Goal: Task Accomplishment & Management: Manage account settings

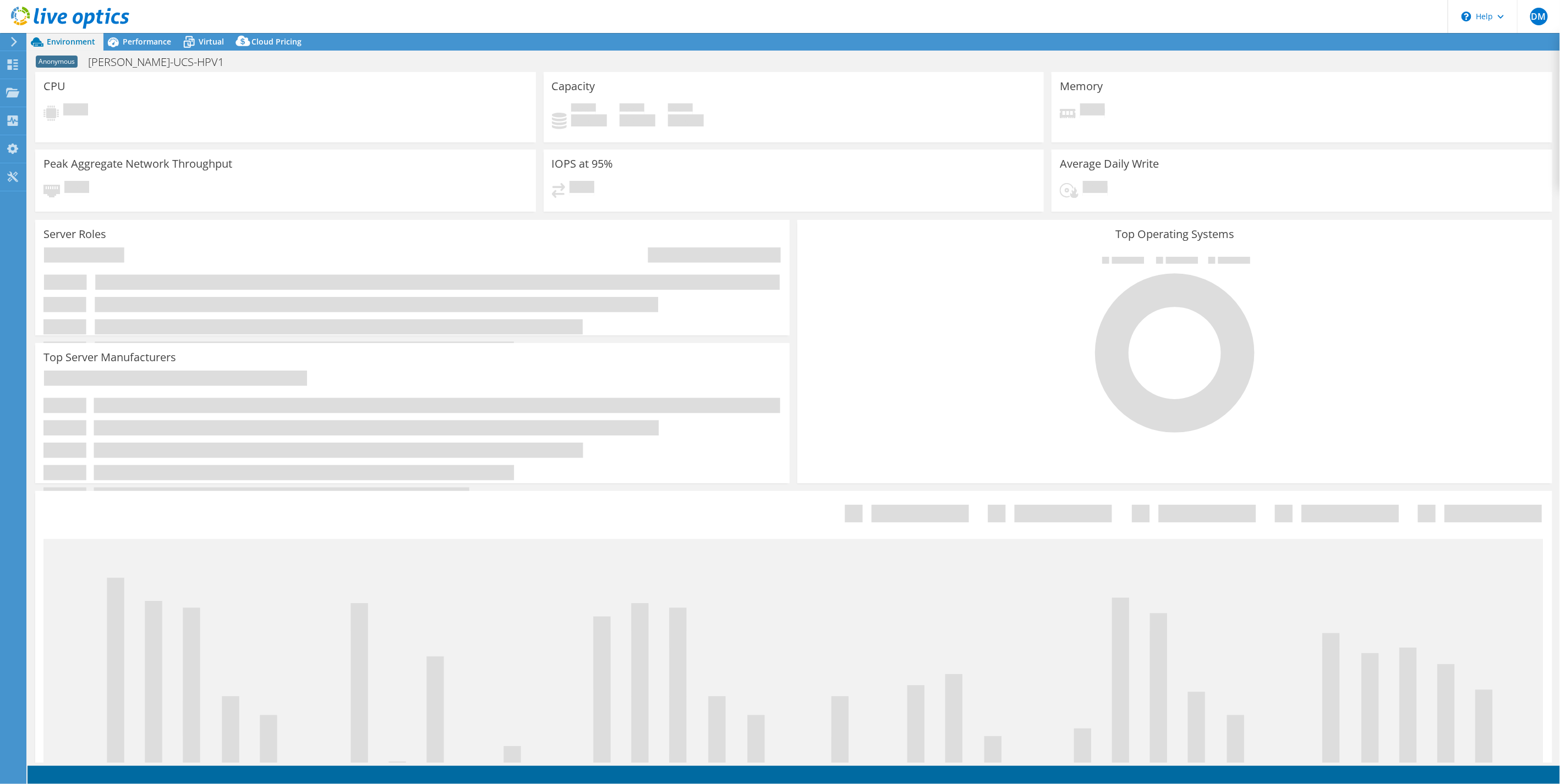
select select "USD"
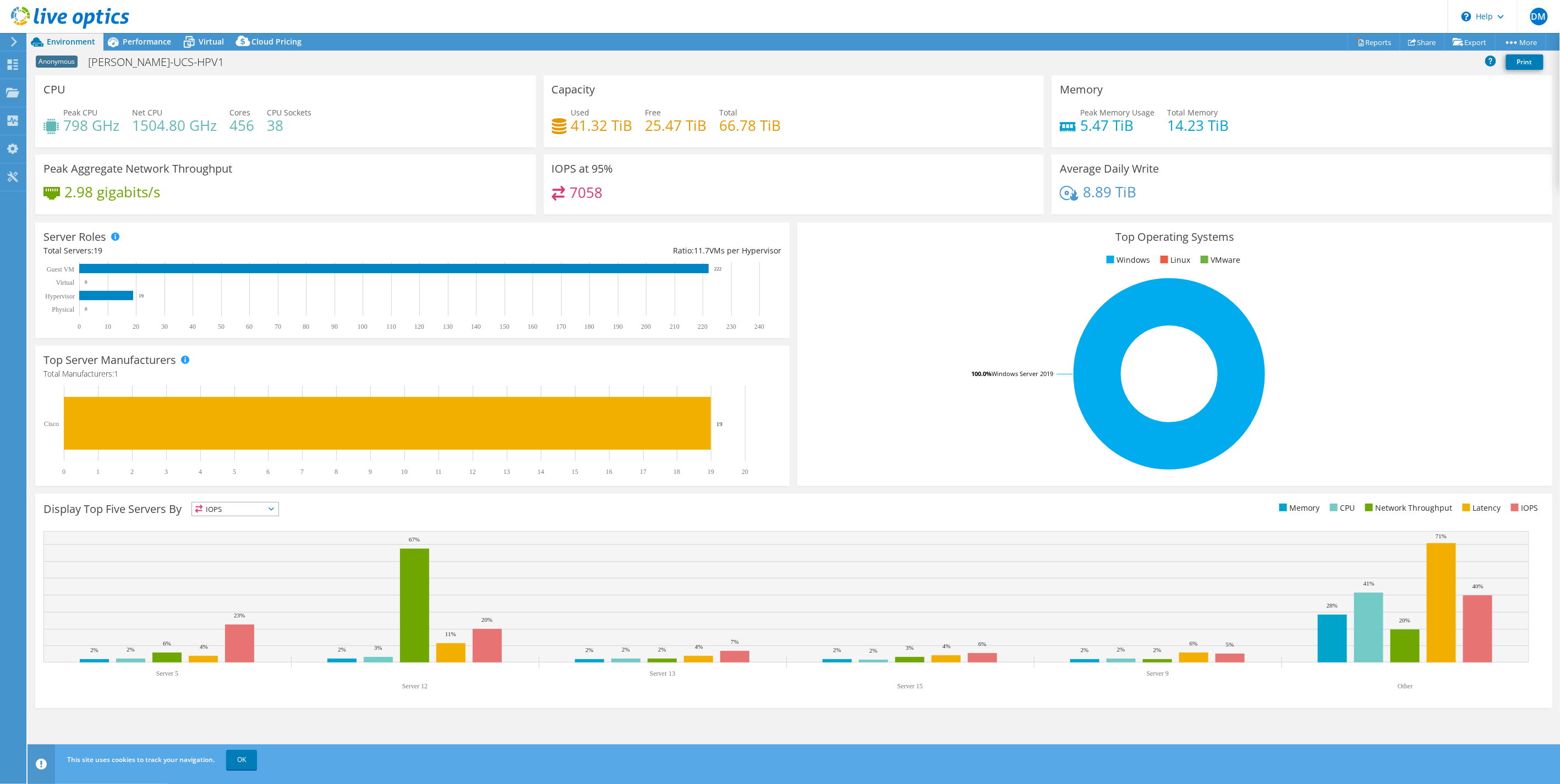
click at [8, 42] on div at bounding box center [11, 42] width 12 height 10
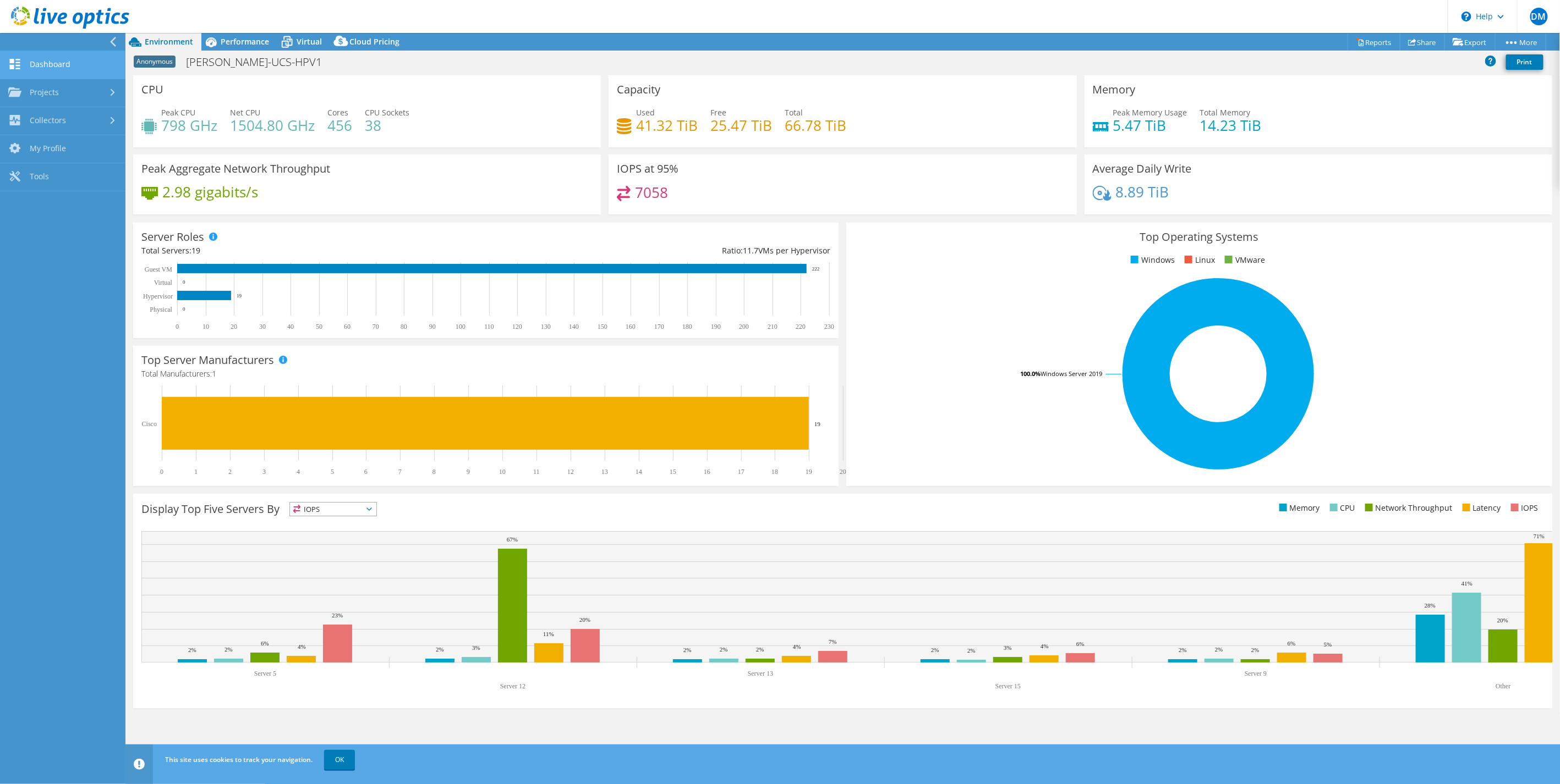
click at [47, 69] on link "Dashboard" at bounding box center [63, 65] width 126 height 28
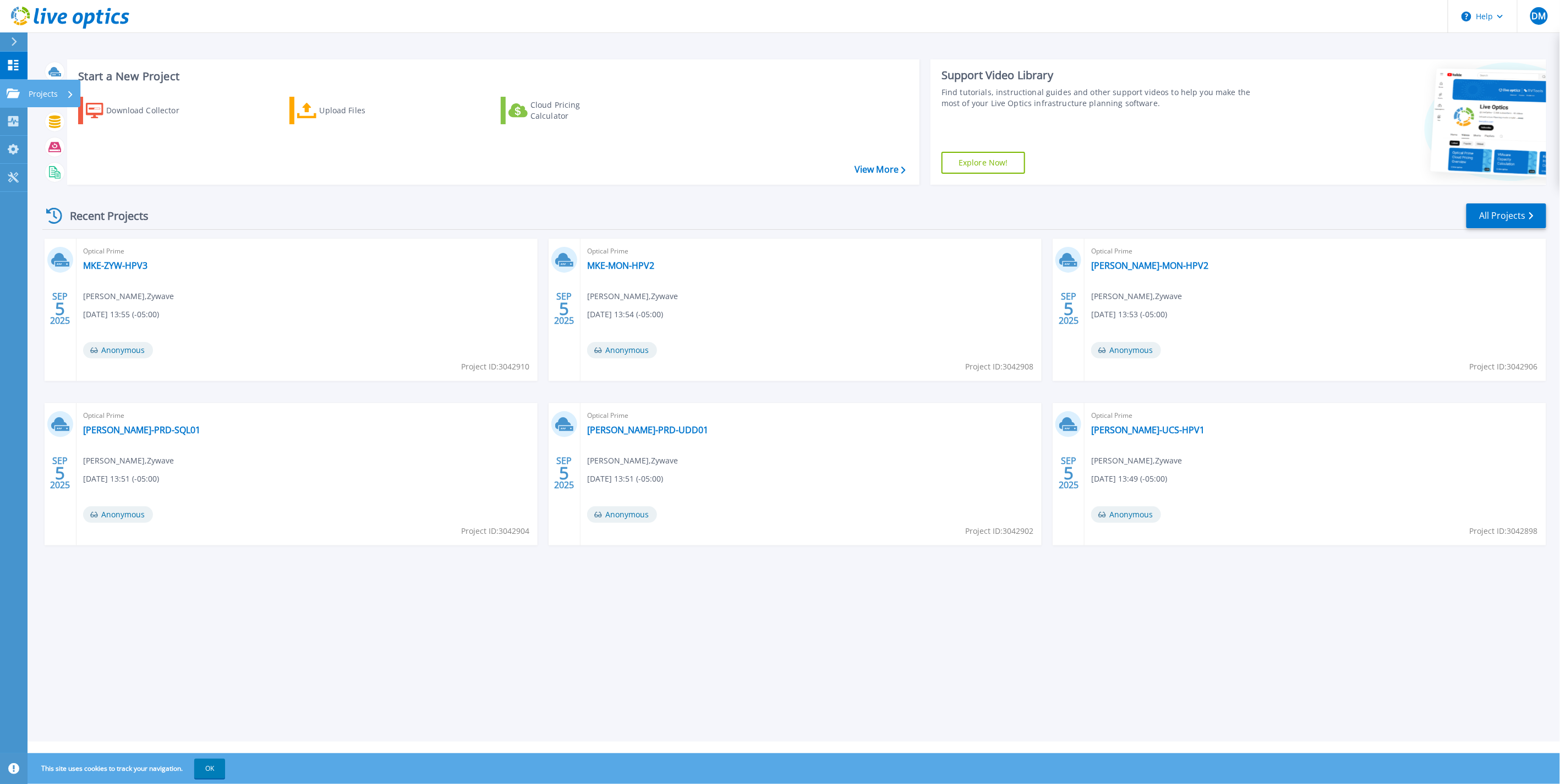
click at [11, 101] on link "Projects Projects" at bounding box center [13, 93] width 28 height 28
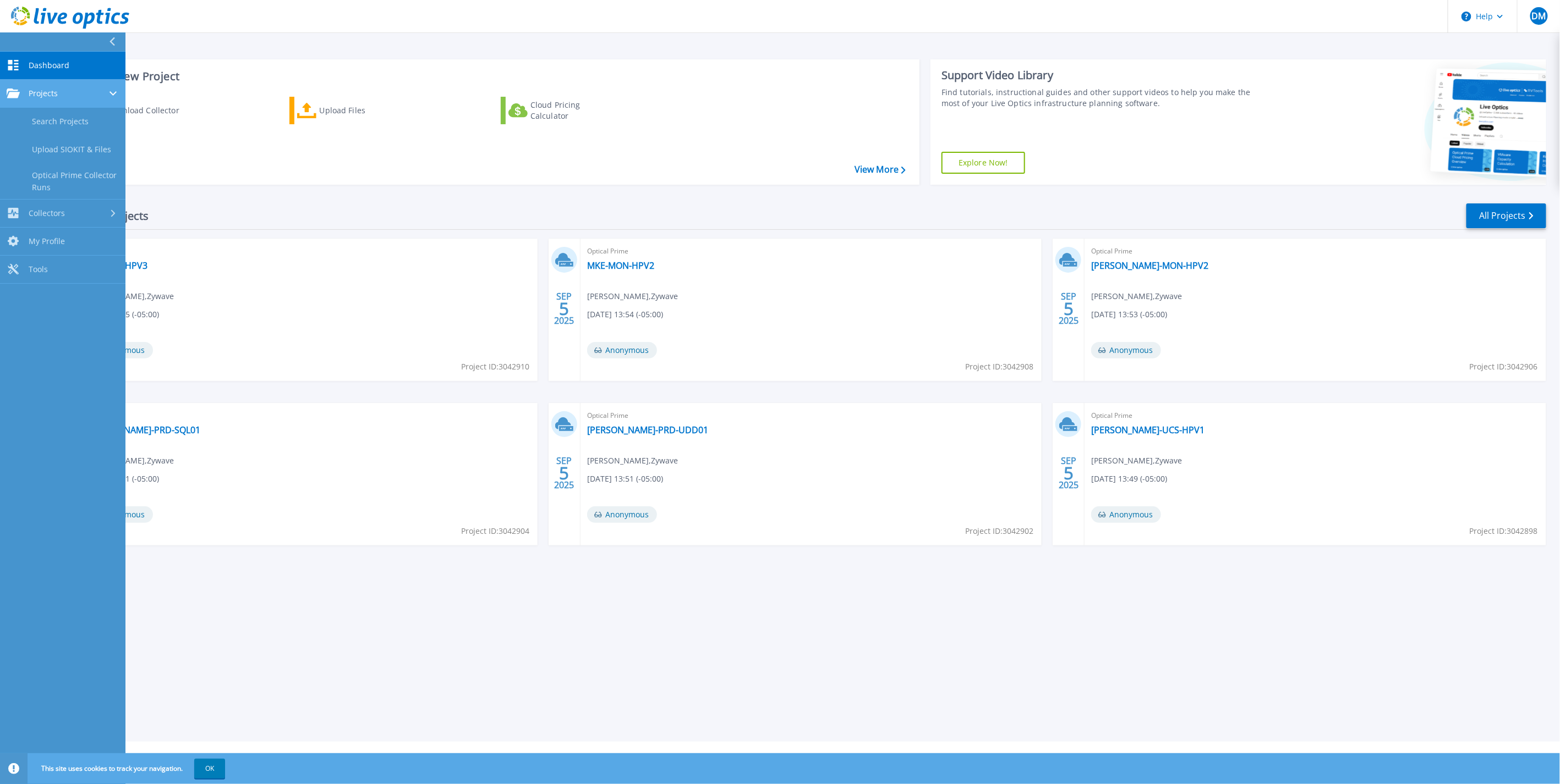
click at [85, 90] on div "Projects" at bounding box center [63, 93] width 112 height 10
click at [375, 208] on div "Recent Projects All Projects" at bounding box center [794, 215] width 1504 height 28
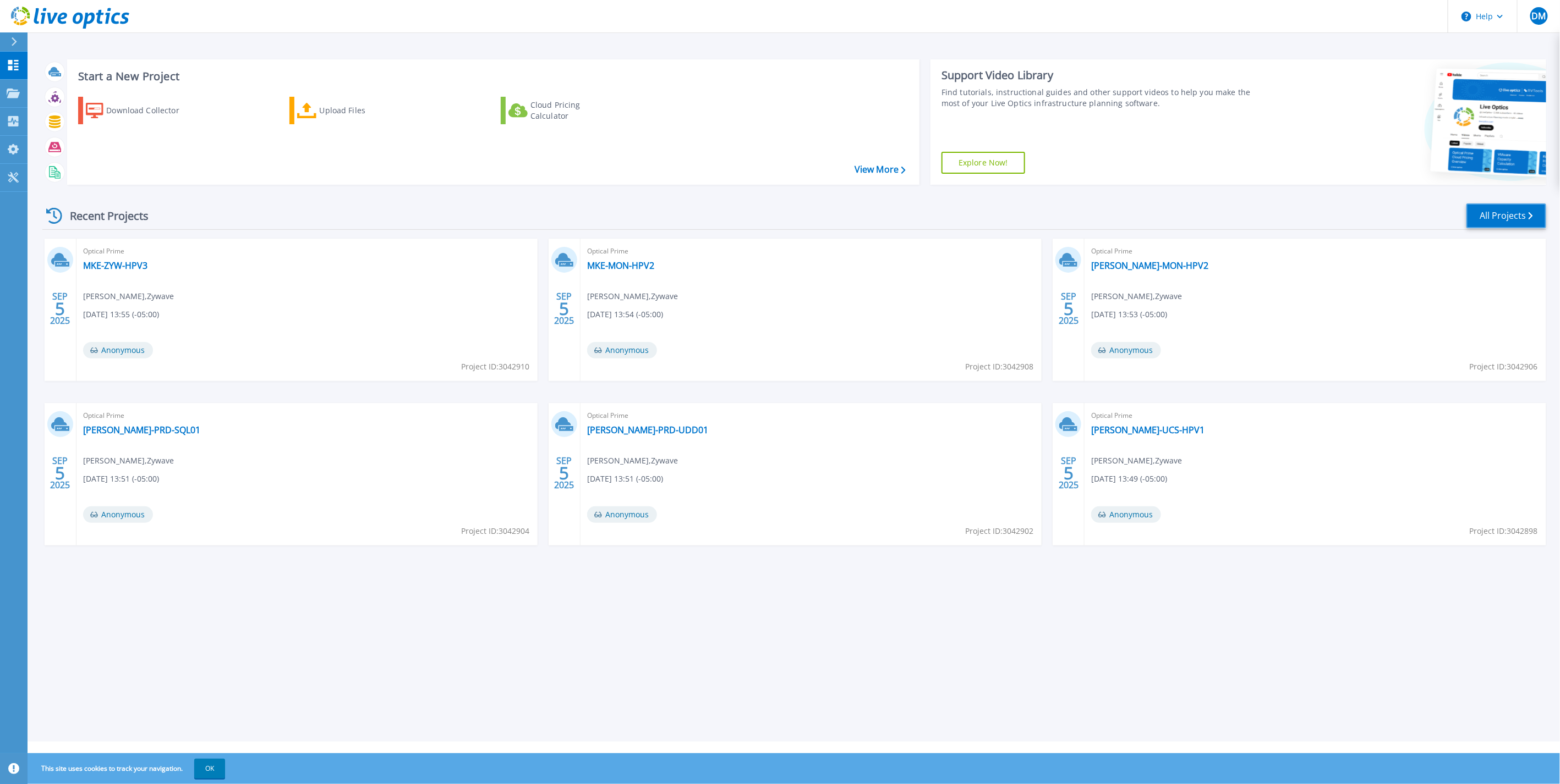
click at [1508, 221] on link "All Projects" at bounding box center [1507, 216] width 80 height 25
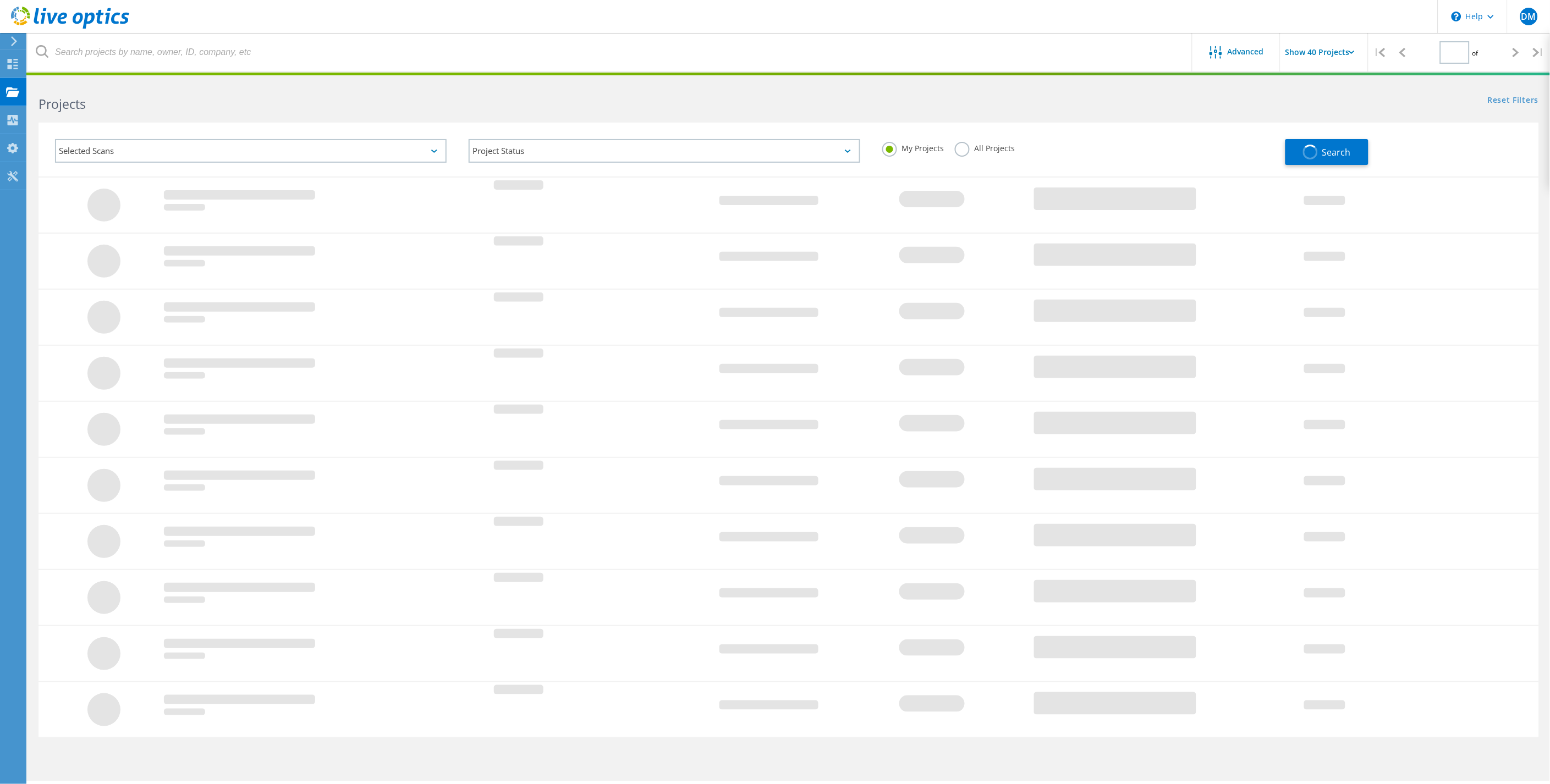
type input "1"
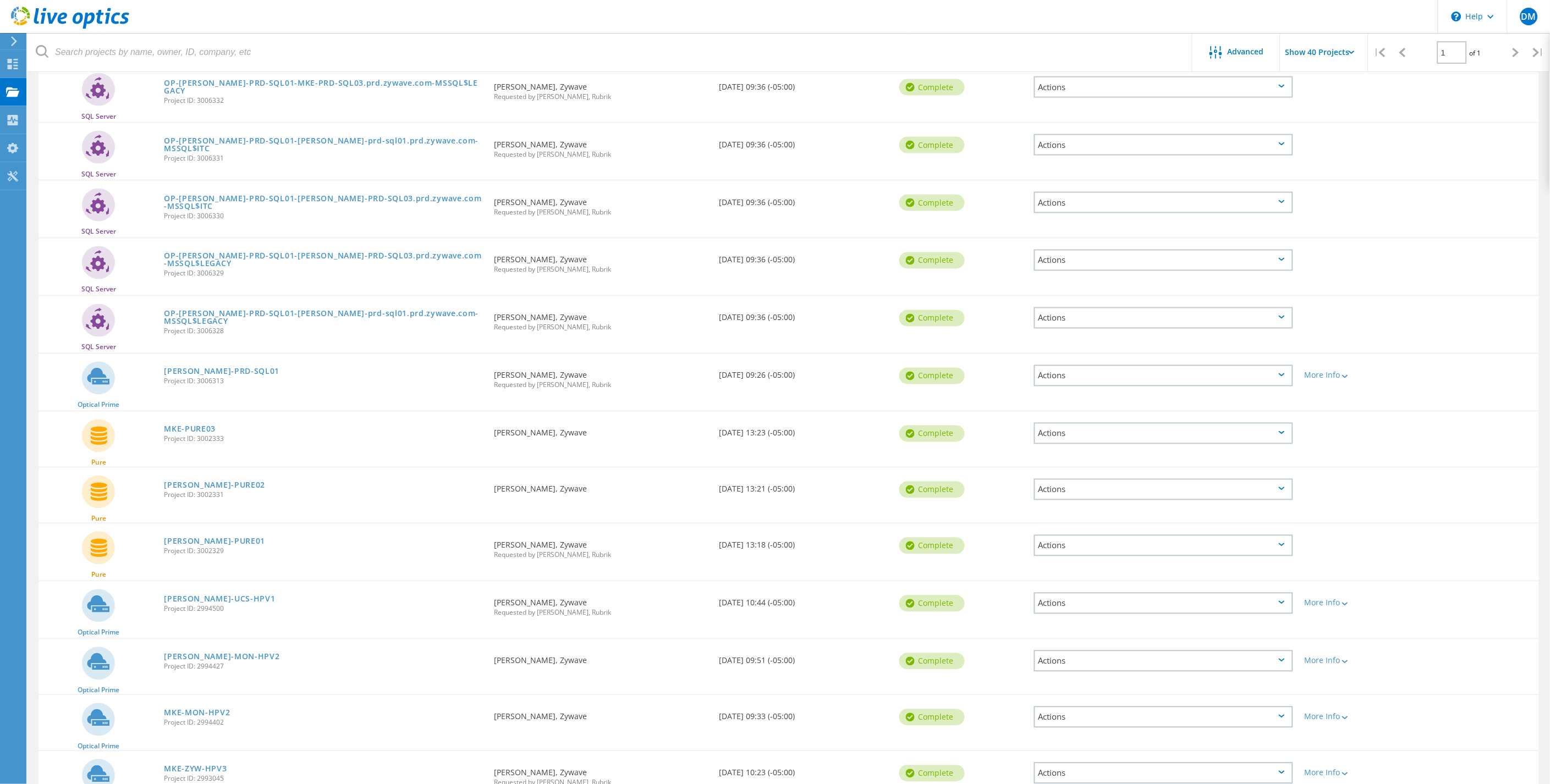
scroll to position [580, 0]
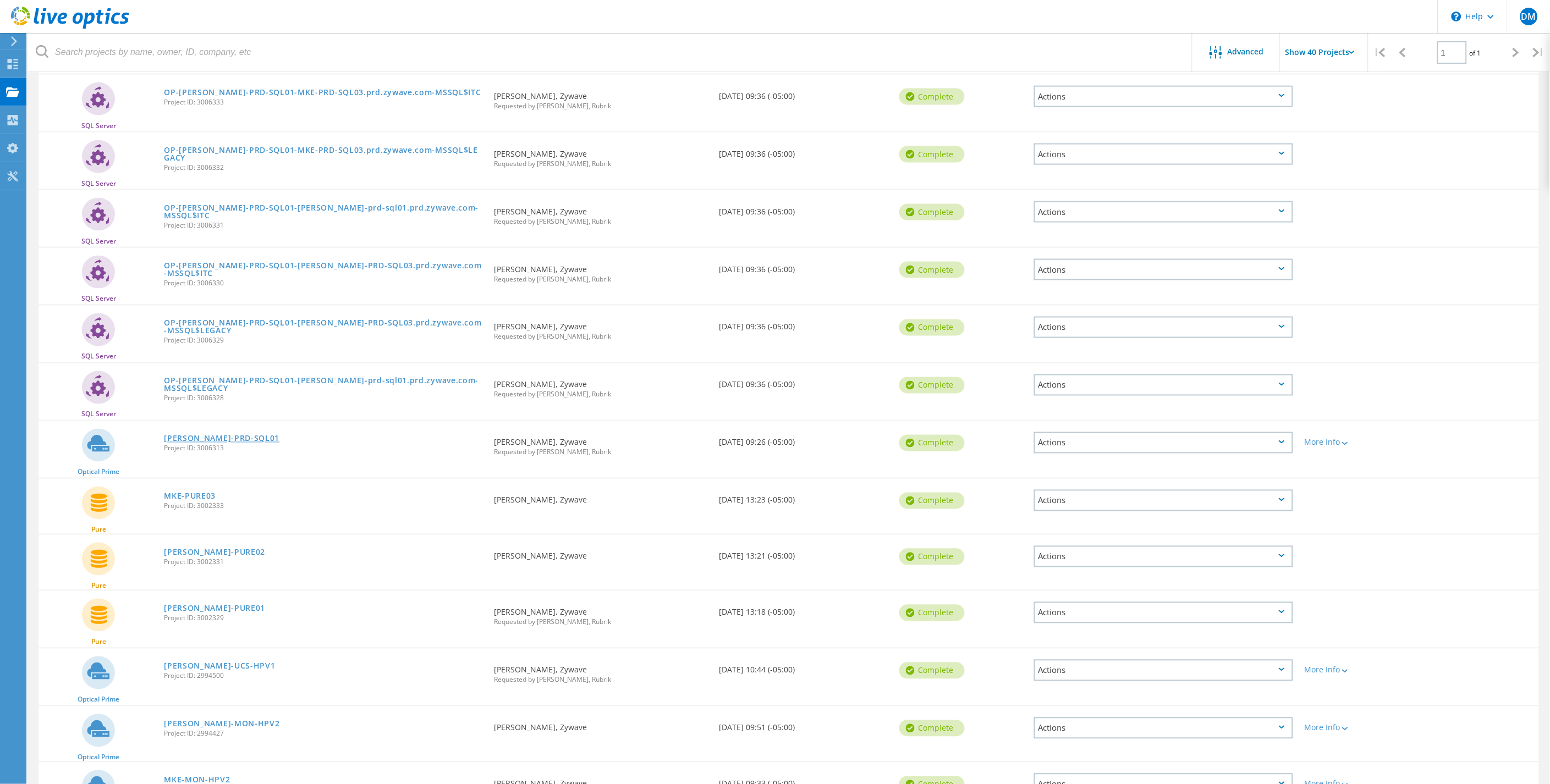
click at [195, 435] on link "KEN-PRD-SQL01" at bounding box center [221, 439] width 115 height 8
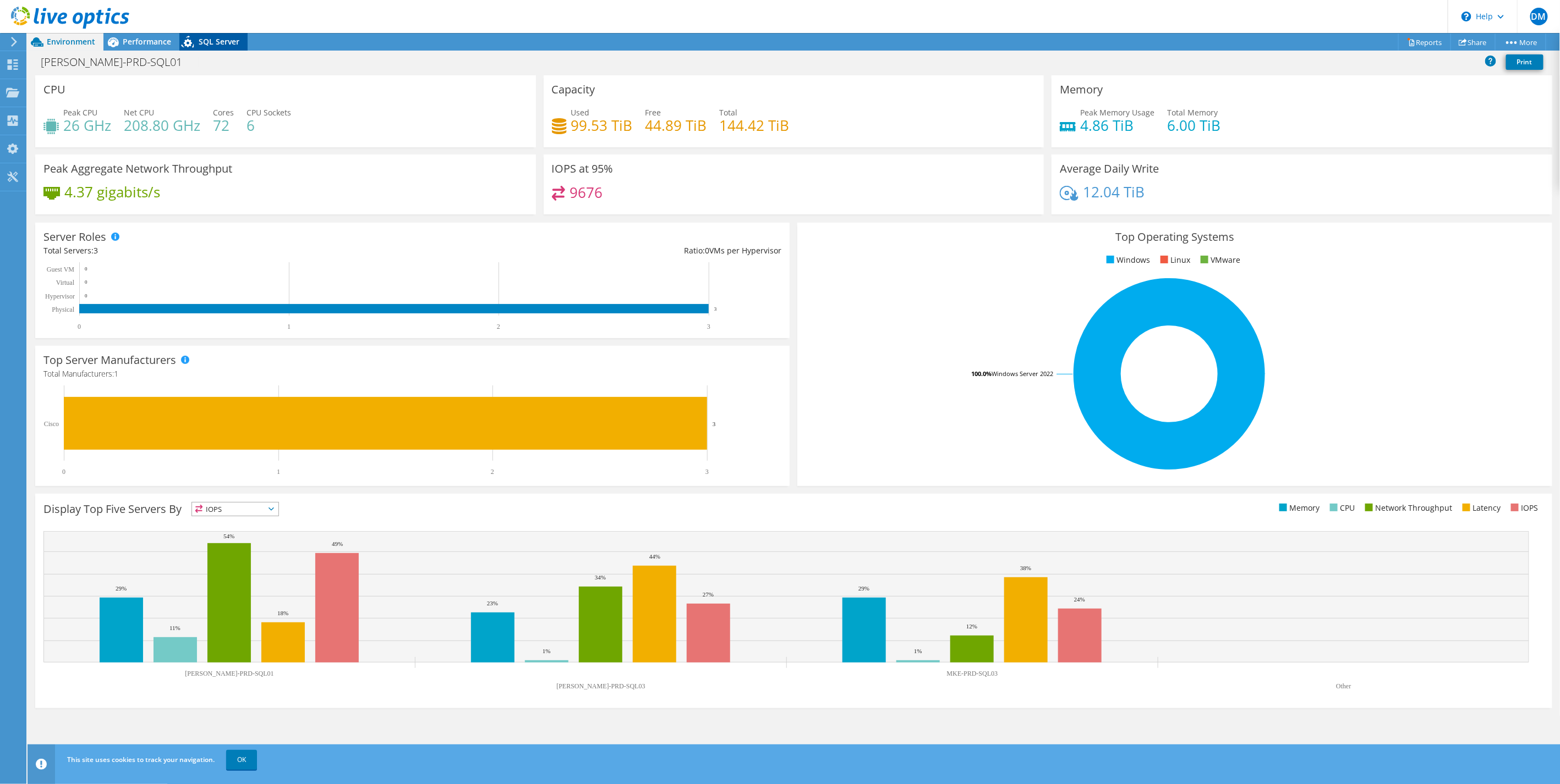
click at [196, 45] on icon at bounding box center [189, 44] width 19 height 23
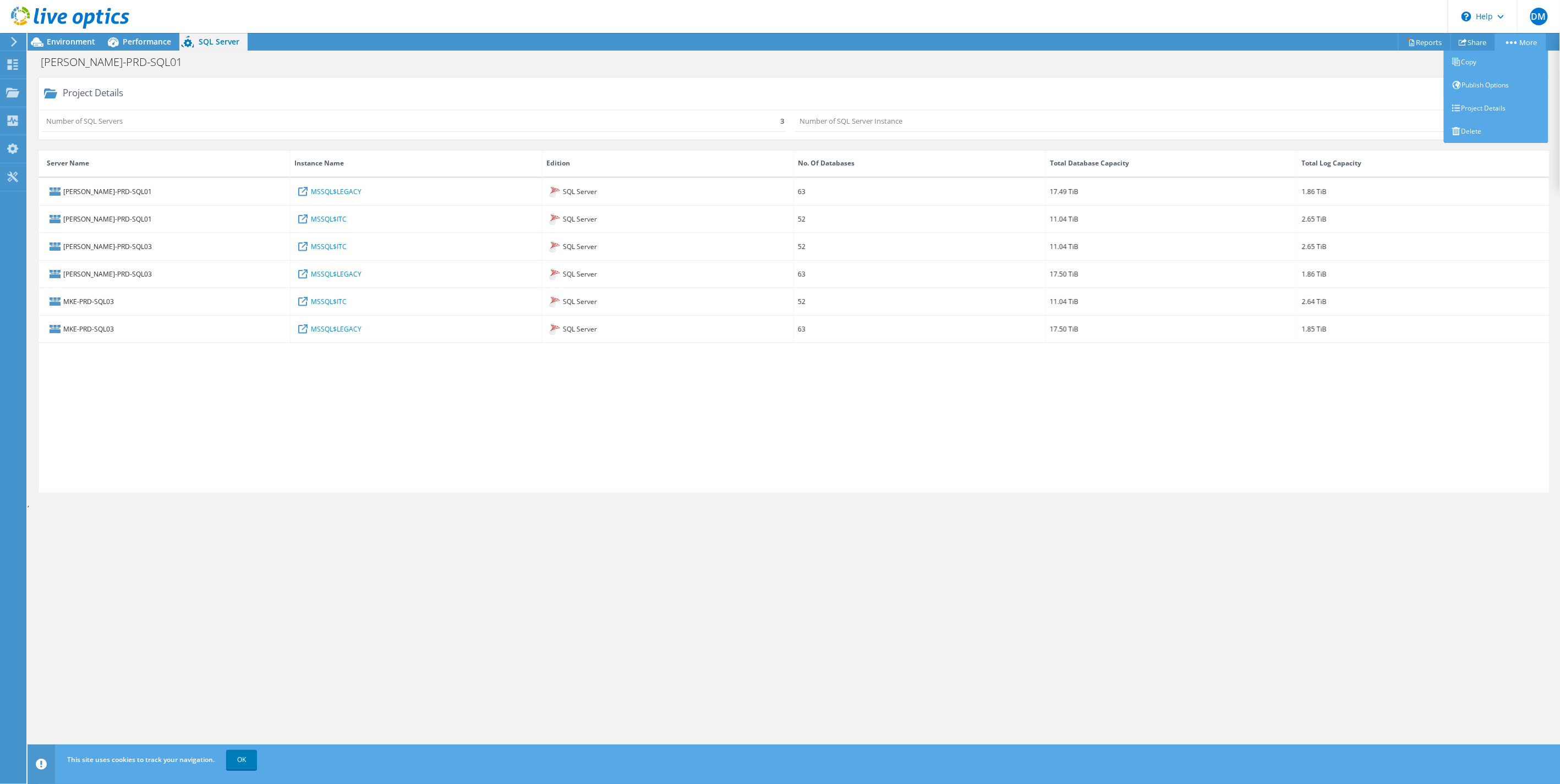
click at [1513, 44] on link "More" at bounding box center [1521, 42] width 51 height 17
click at [1473, 42] on link "Share" at bounding box center [1472, 42] width 45 height 17
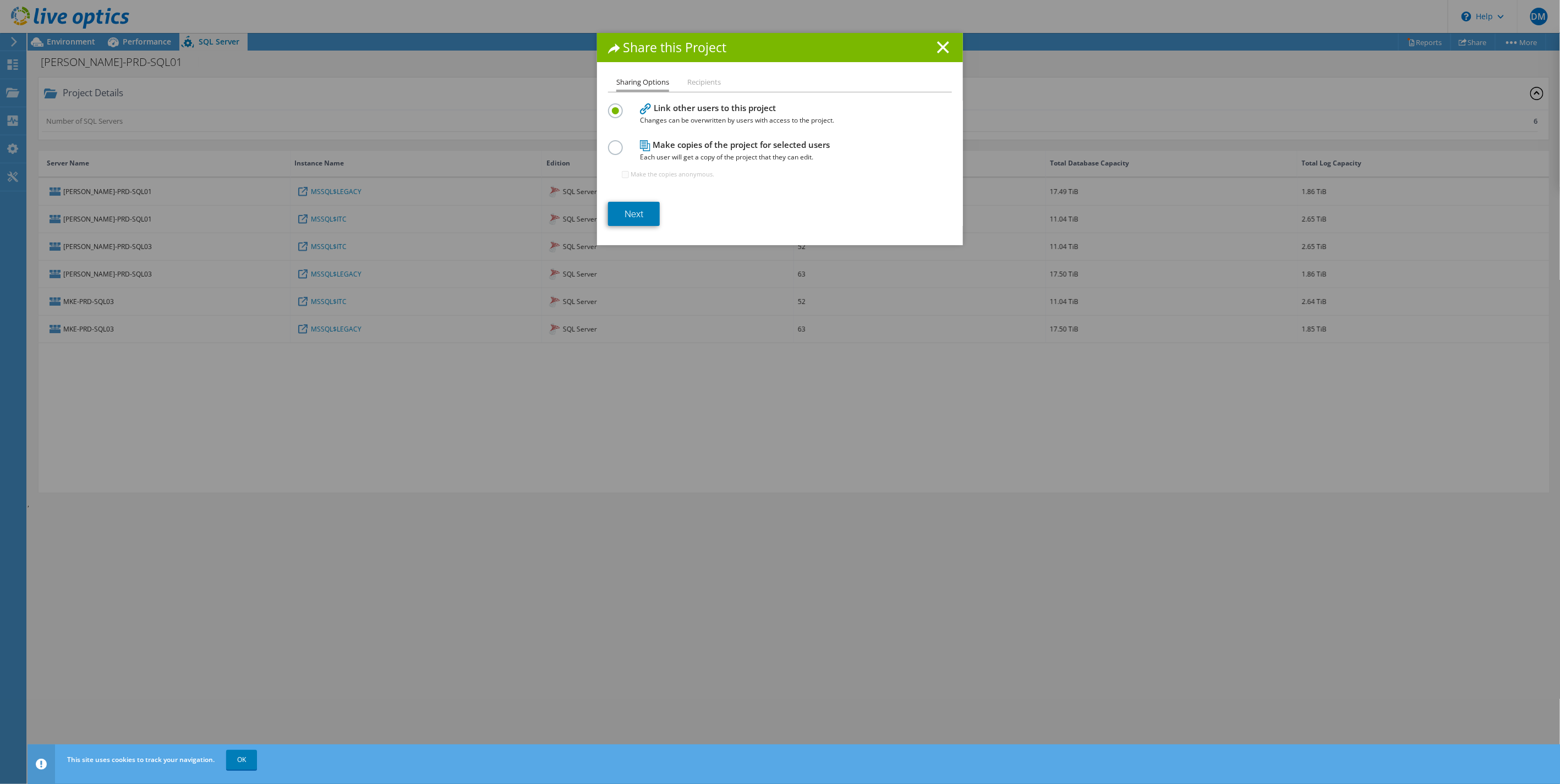
click at [608, 143] on label at bounding box center [618, 141] width 19 height 3
click at [0, 0] on input "radio" at bounding box center [0, 0] width 0 height 0
click at [636, 213] on link "Next" at bounding box center [634, 213] width 51 height 24
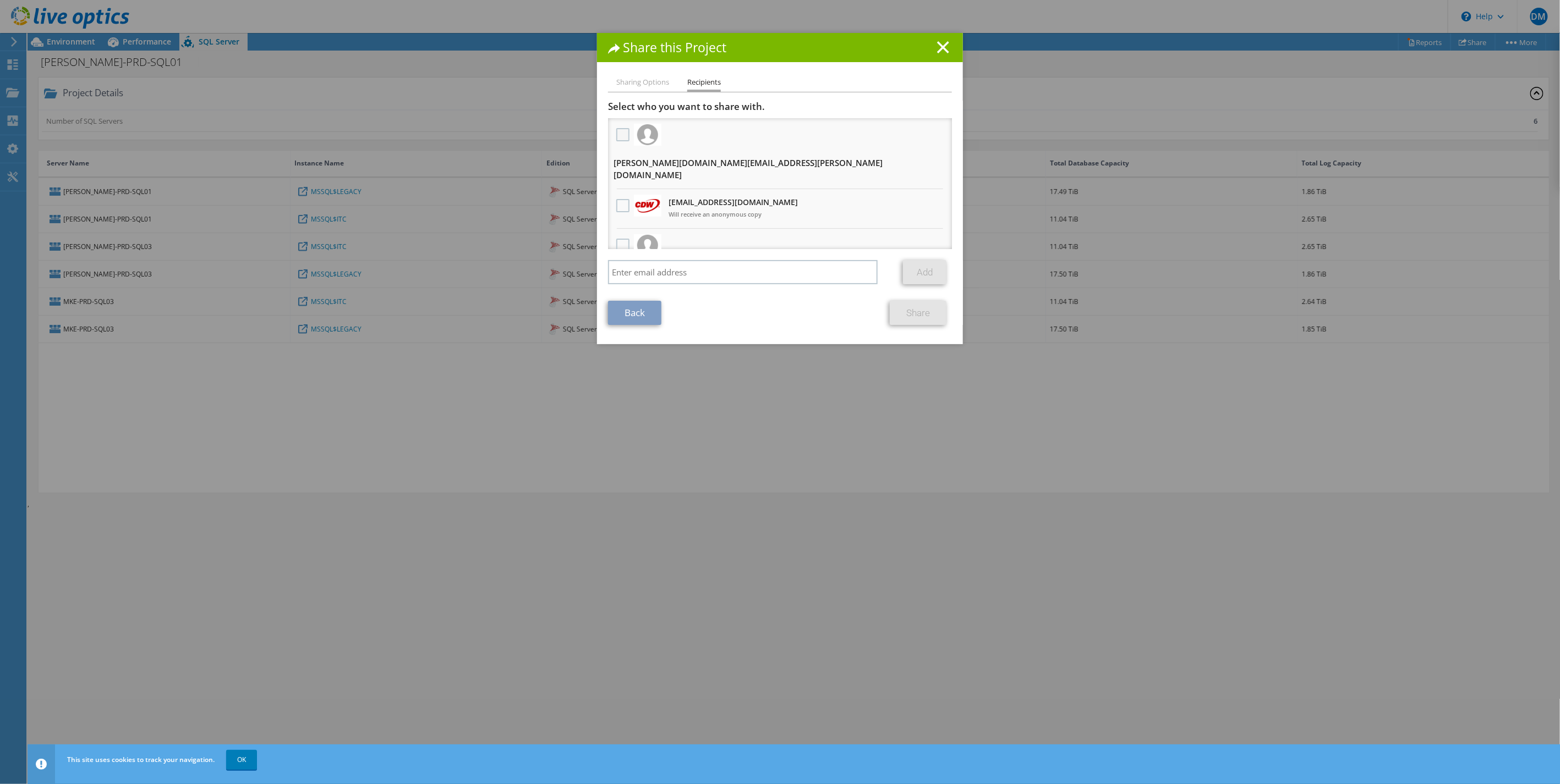
click at [618, 136] on label at bounding box center [624, 135] width 16 height 13
click at [0, 0] on input "checkbox" at bounding box center [0, 0] width 0 height 0
click at [618, 136] on label at bounding box center [624, 135] width 16 height 13
click at [0, 0] on input "checkbox" at bounding box center [0, 0] width 0 height 0
click at [617, 199] on label at bounding box center [624, 206] width 16 height 13
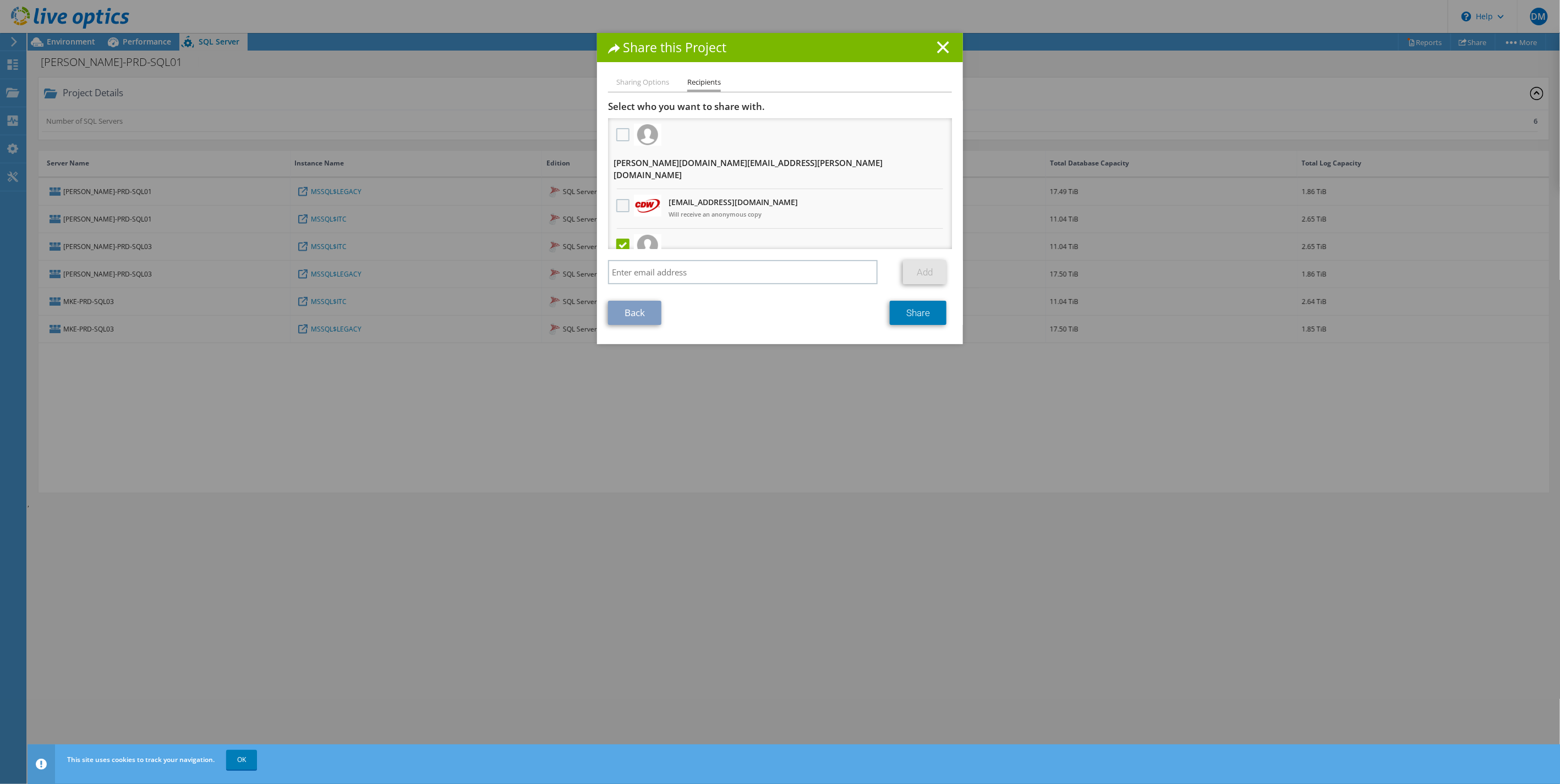
click at [0, 0] on input "checkbox" at bounding box center [0, 0] width 0 height 0
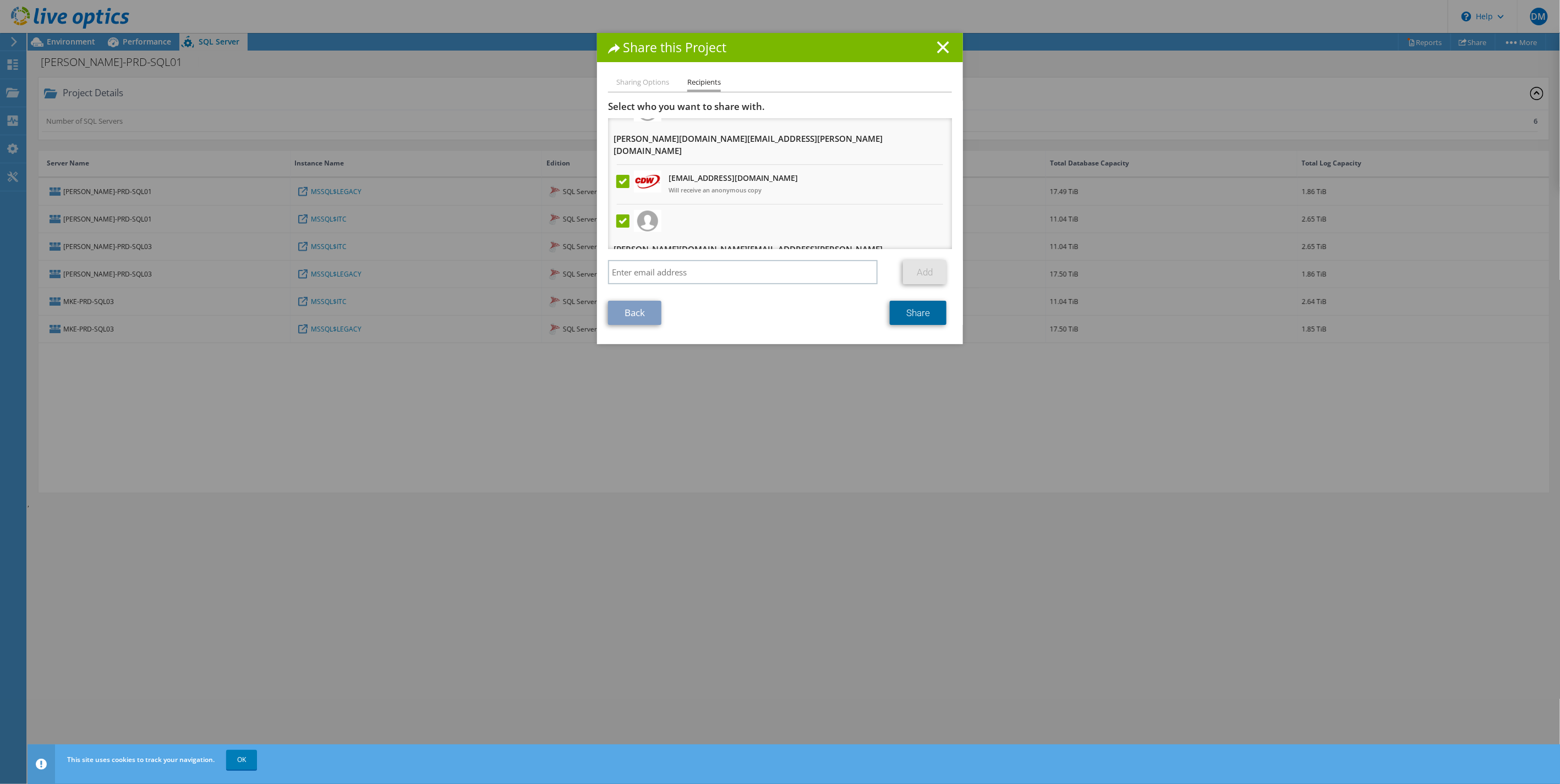
click at [922, 305] on link "Share" at bounding box center [918, 312] width 56 height 24
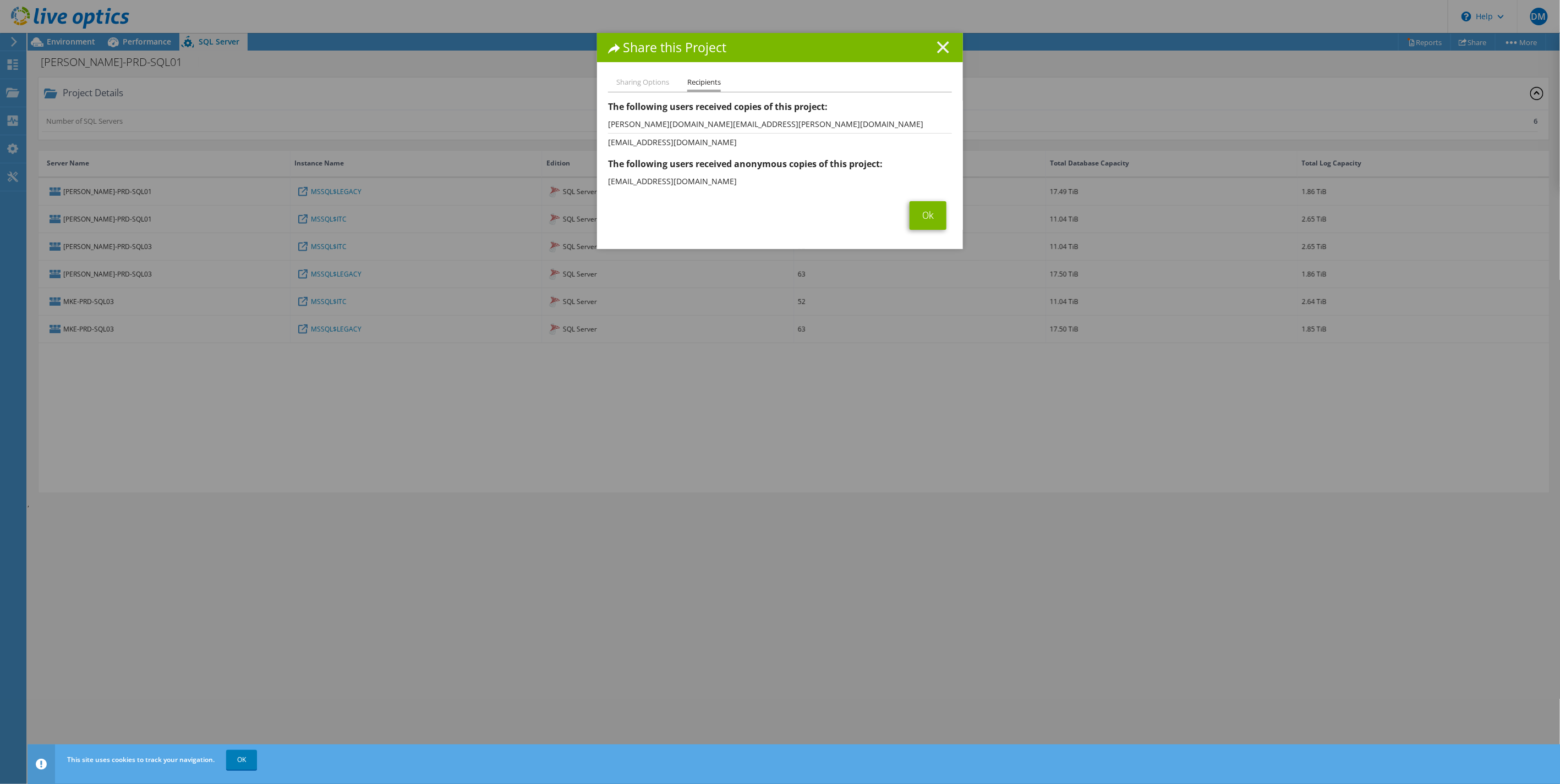
click at [937, 43] on icon at bounding box center [942, 47] width 12 height 12
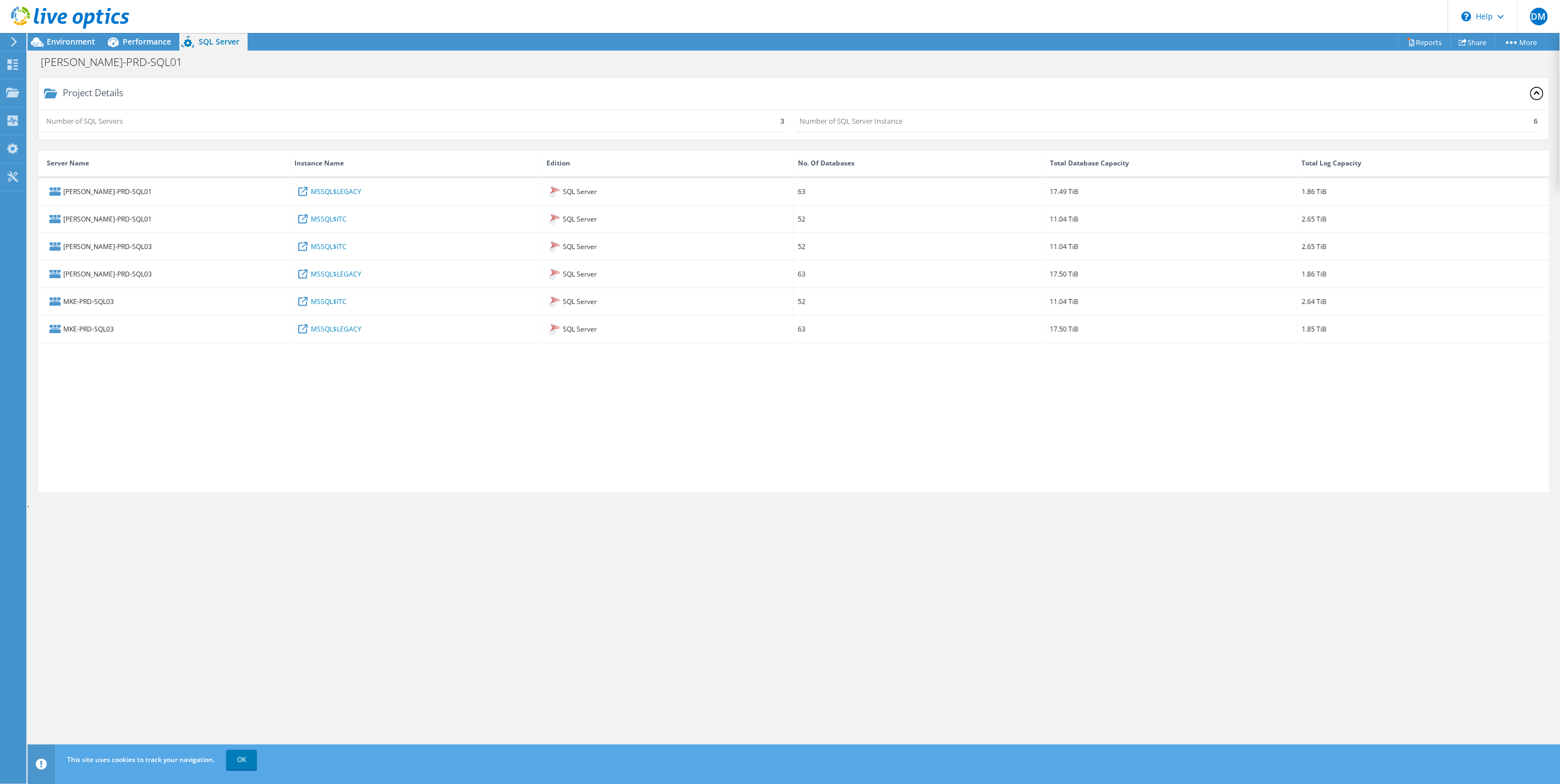
click at [17, 44] on icon at bounding box center [13, 42] width 9 height 10
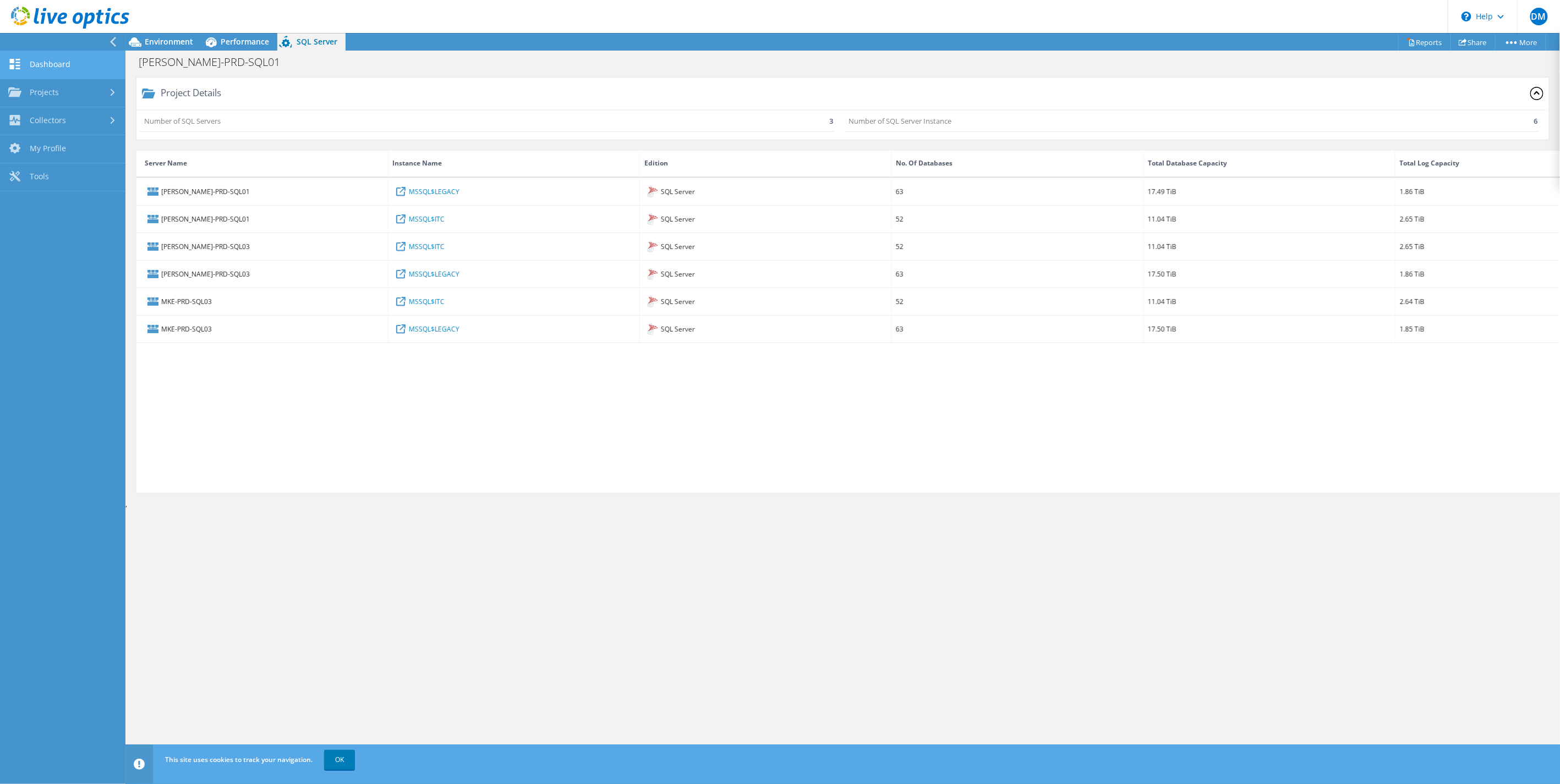
click at [52, 62] on link "Dashboard" at bounding box center [63, 65] width 126 height 28
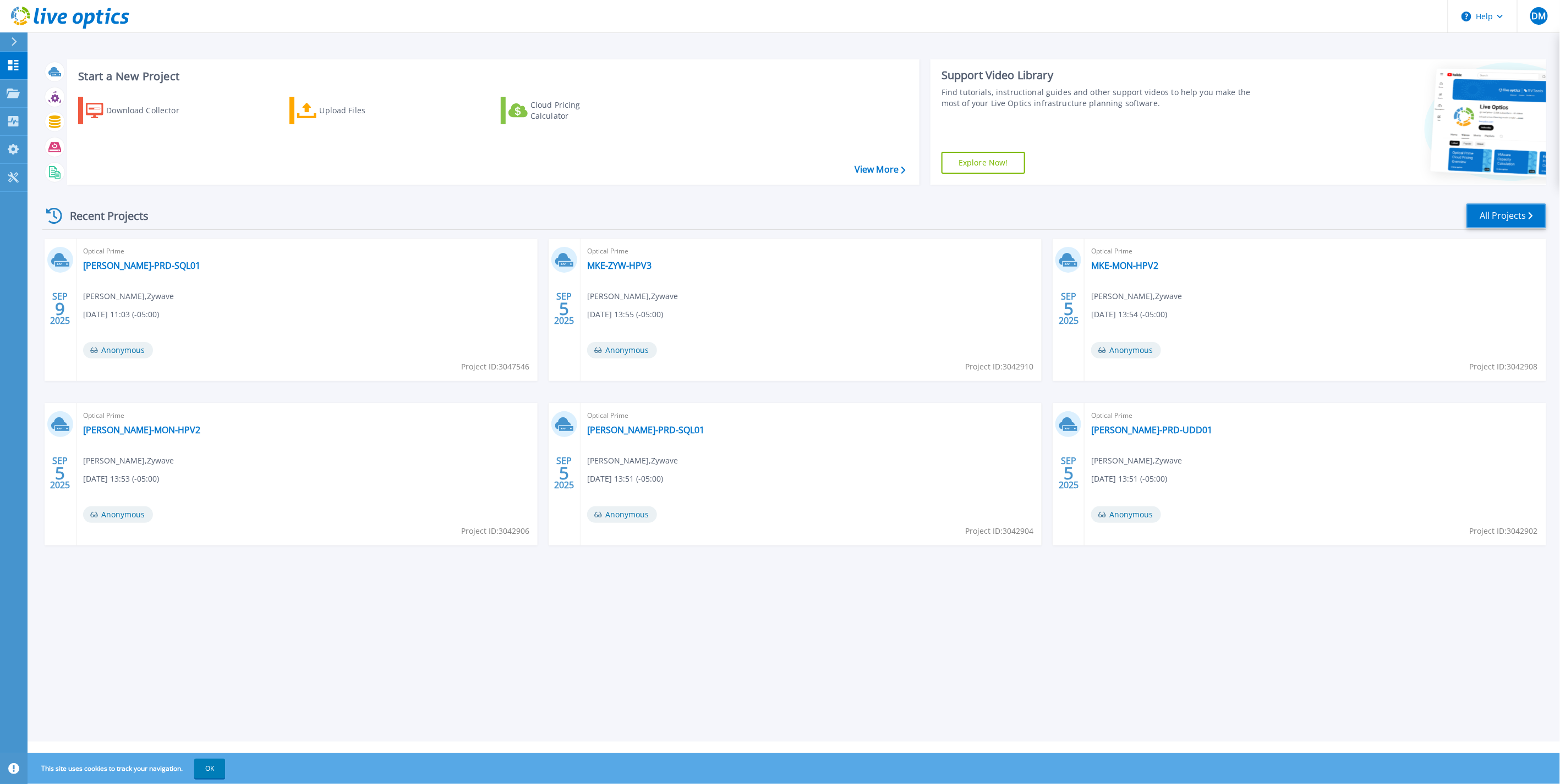
click at [1503, 215] on link "All Projects" at bounding box center [1507, 216] width 80 height 25
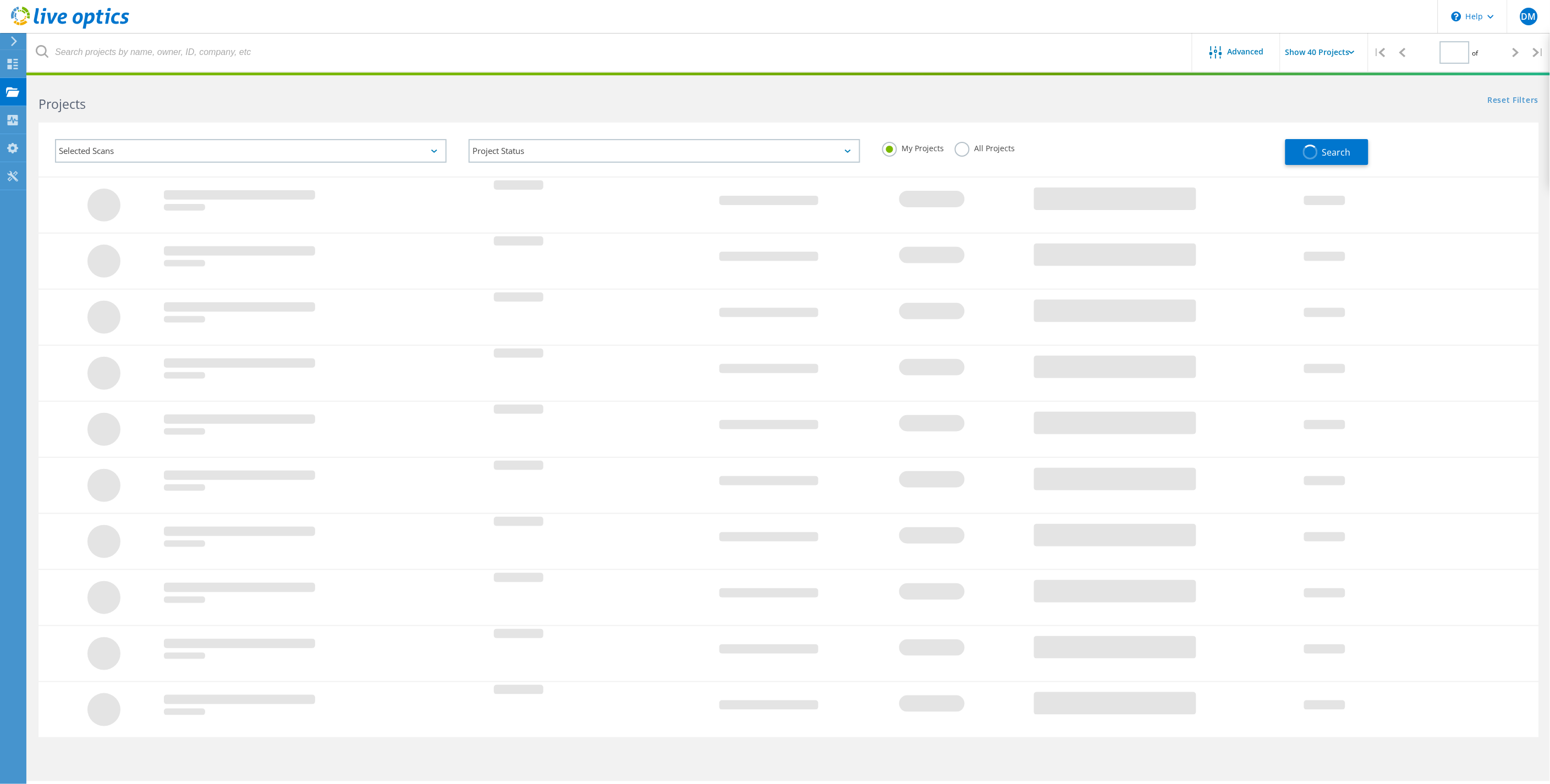
type input "1"
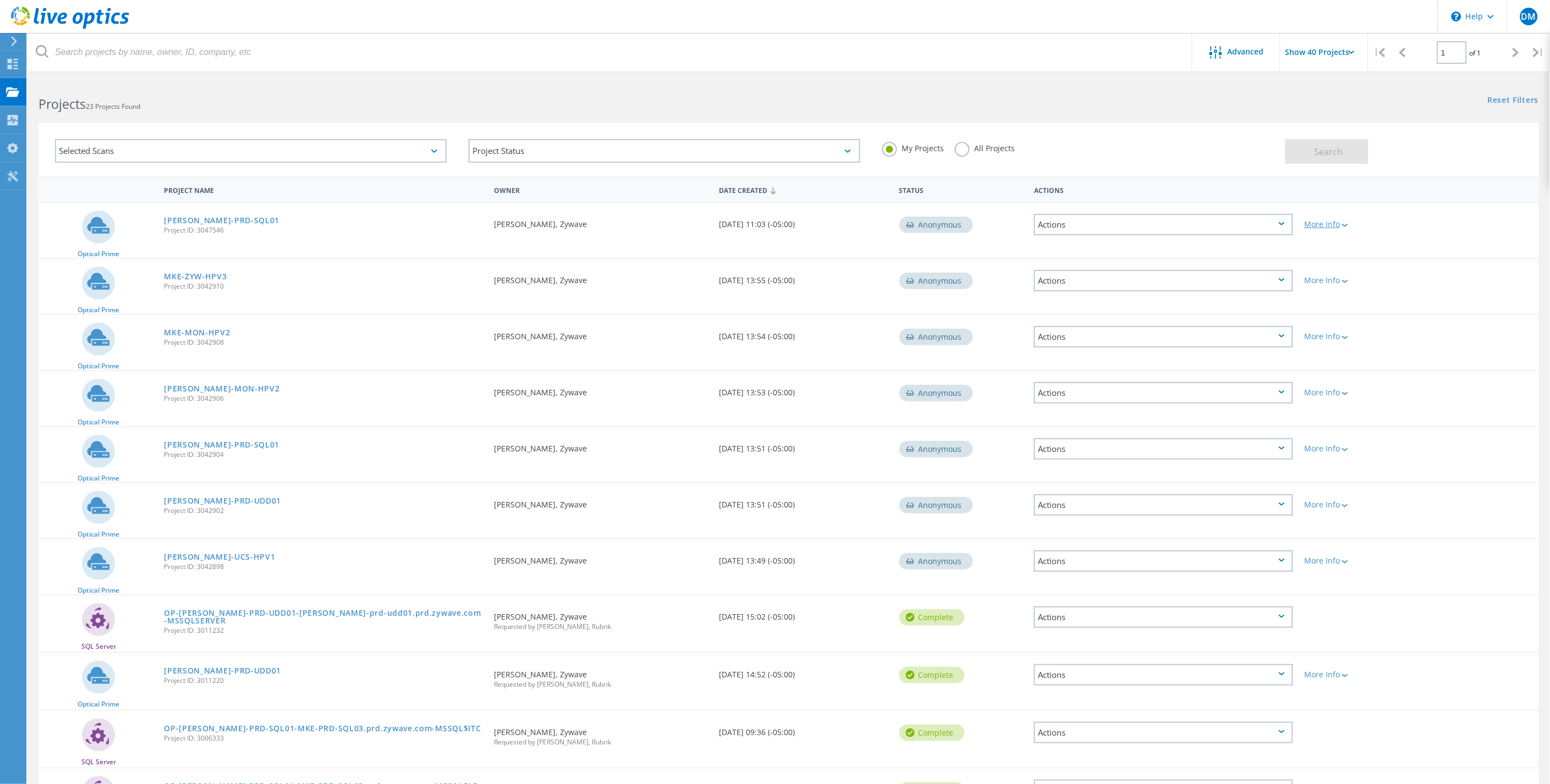
click at [1346, 222] on div at bounding box center [1344, 225] width 9 height 7
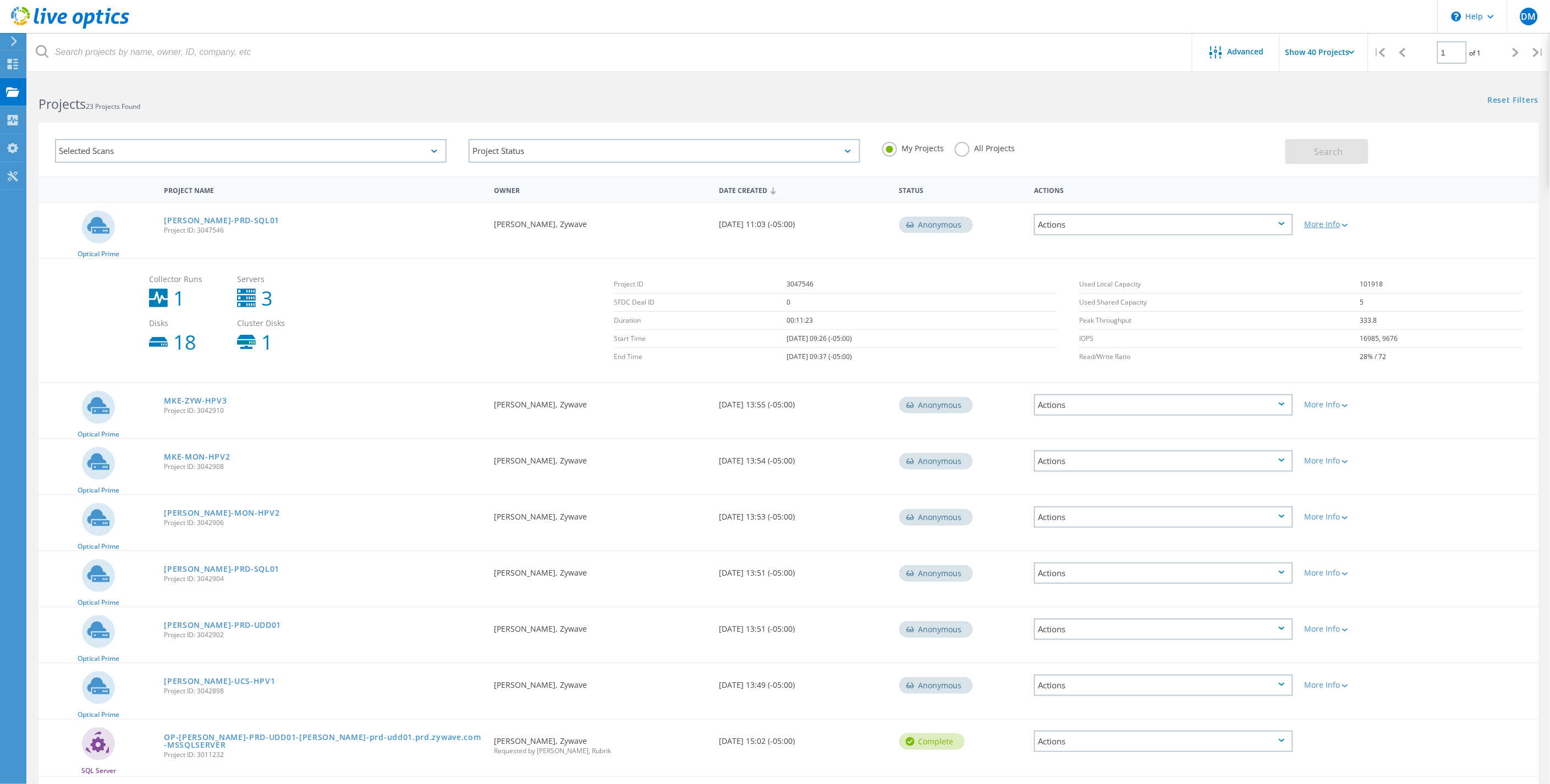
click at [1348, 222] on div at bounding box center [1344, 225] width 9 height 7
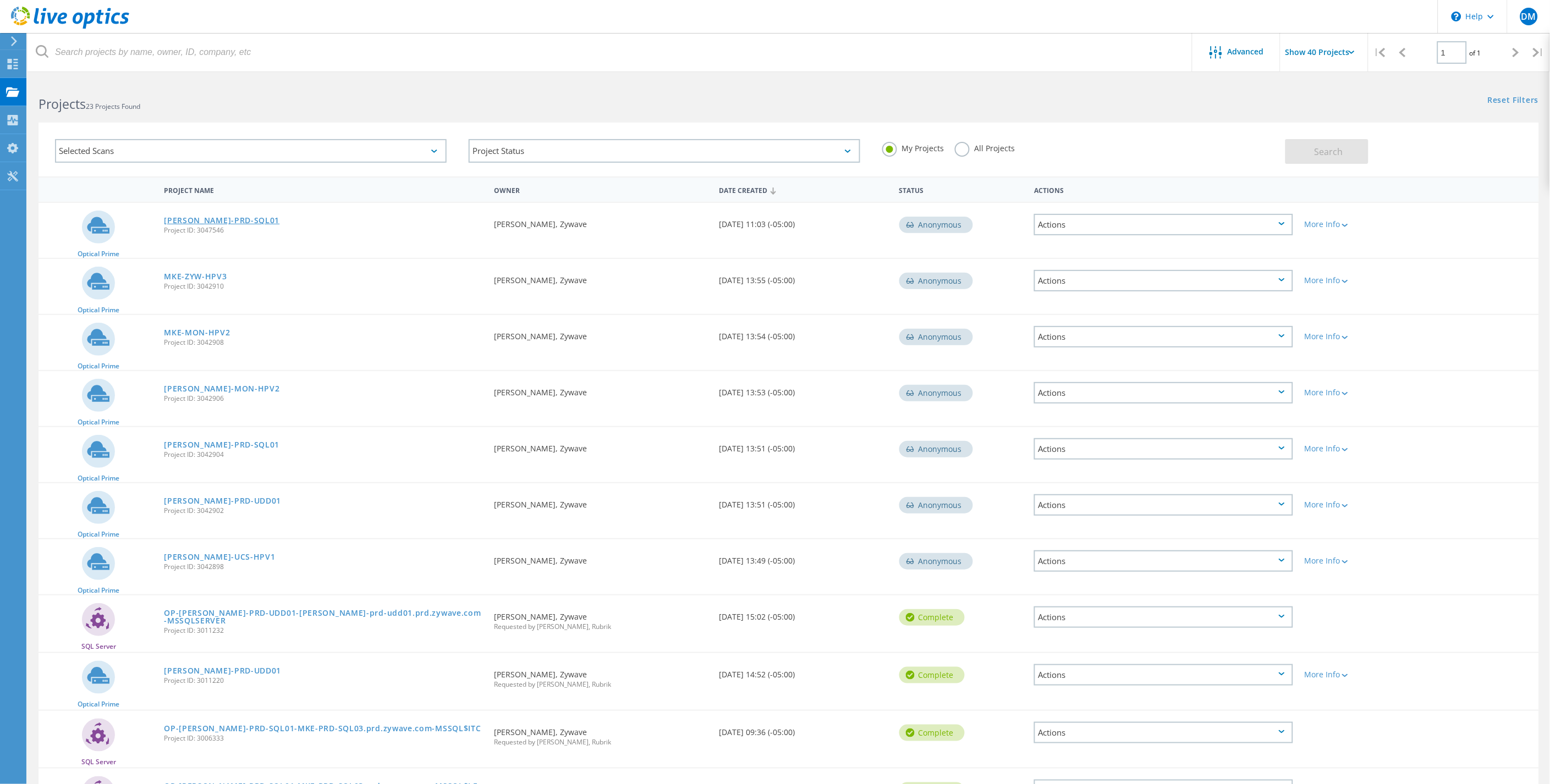
click at [198, 217] on link "[PERSON_NAME]-PRD-SQL01" at bounding box center [221, 221] width 115 height 8
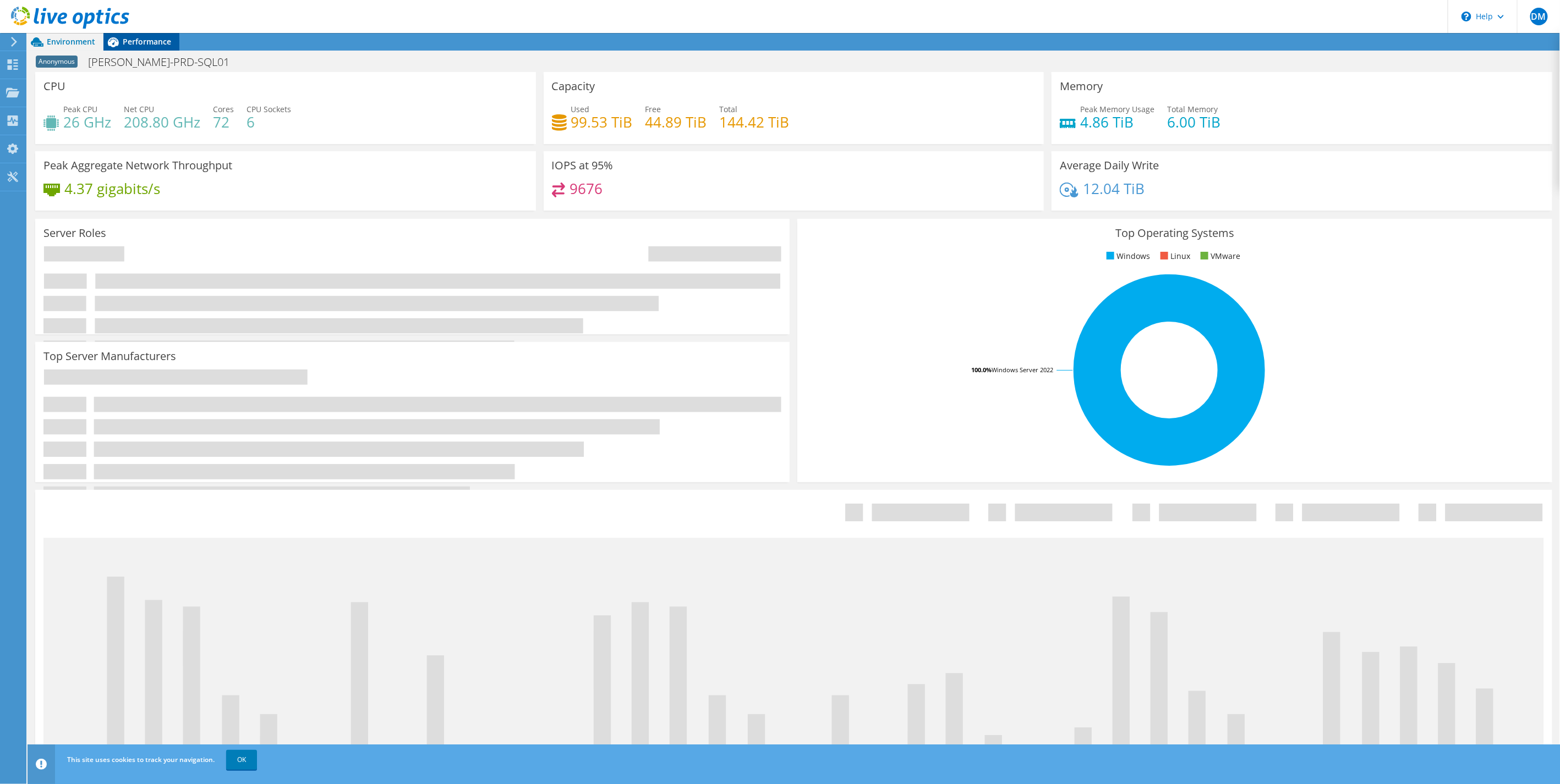
click at [137, 40] on span "Performance" at bounding box center [147, 41] width 49 height 10
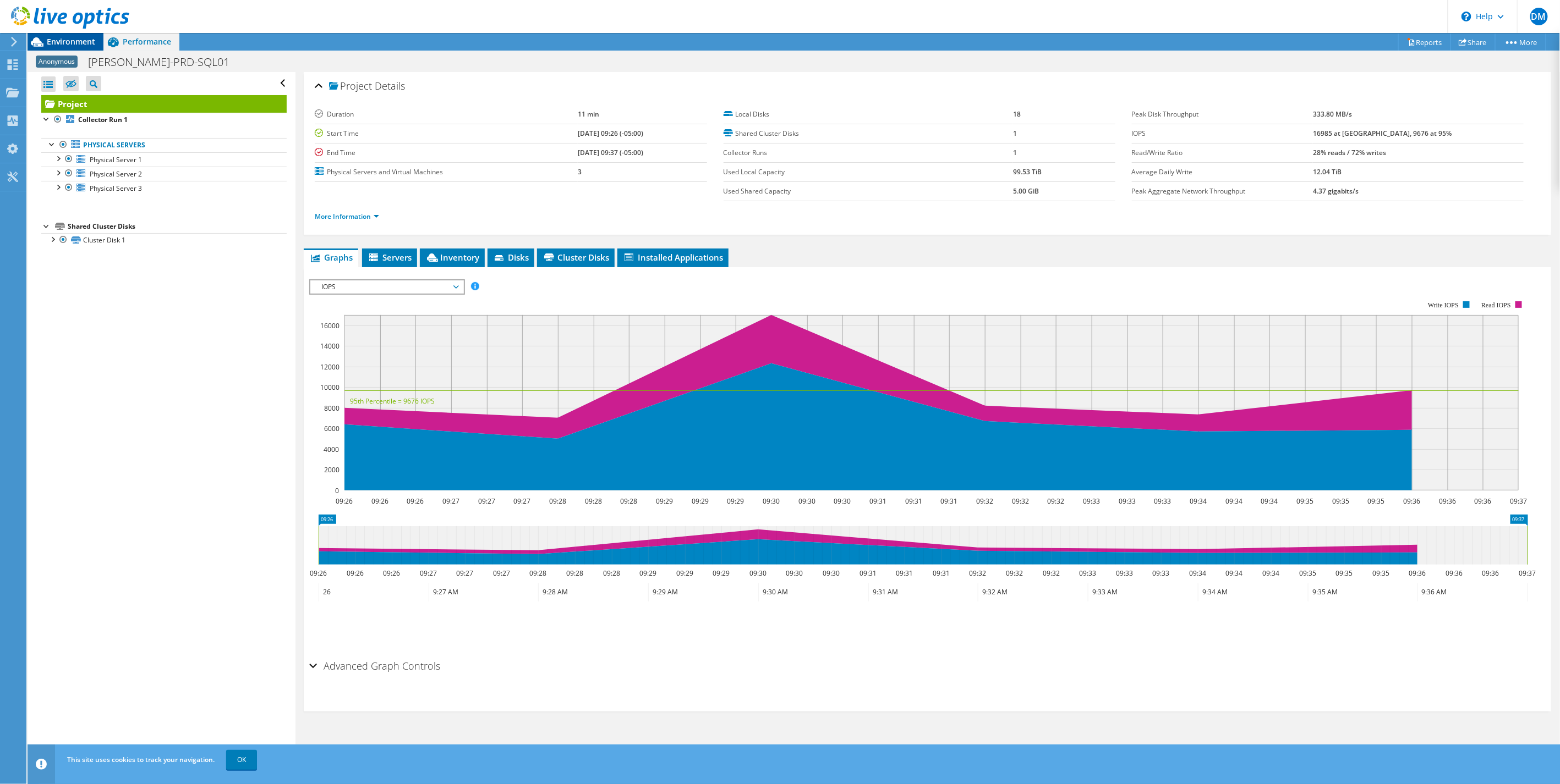
click at [61, 40] on span "Environment" at bounding box center [71, 41] width 49 height 10
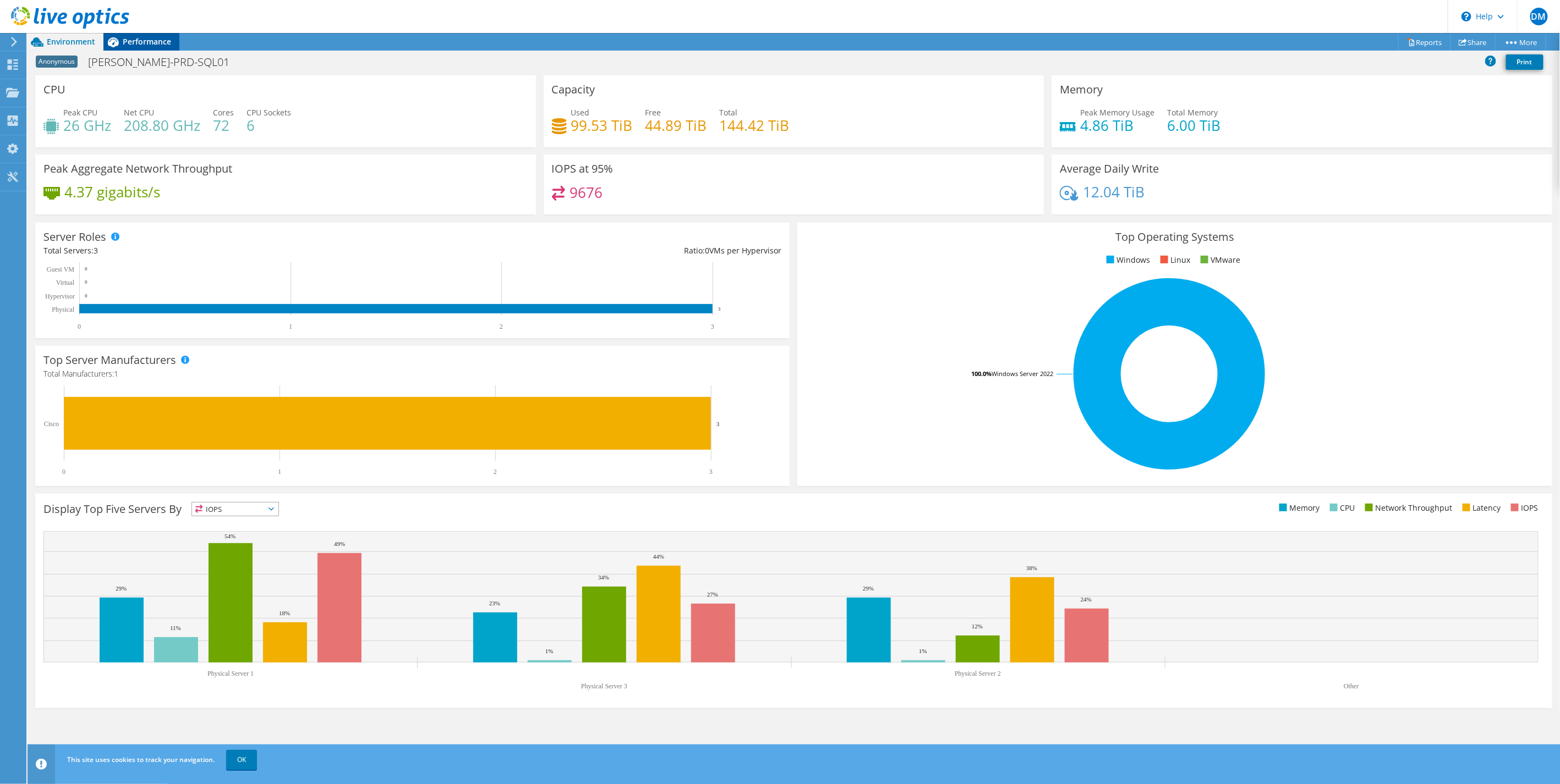
click at [137, 36] on span "Performance" at bounding box center [147, 41] width 49 height 10
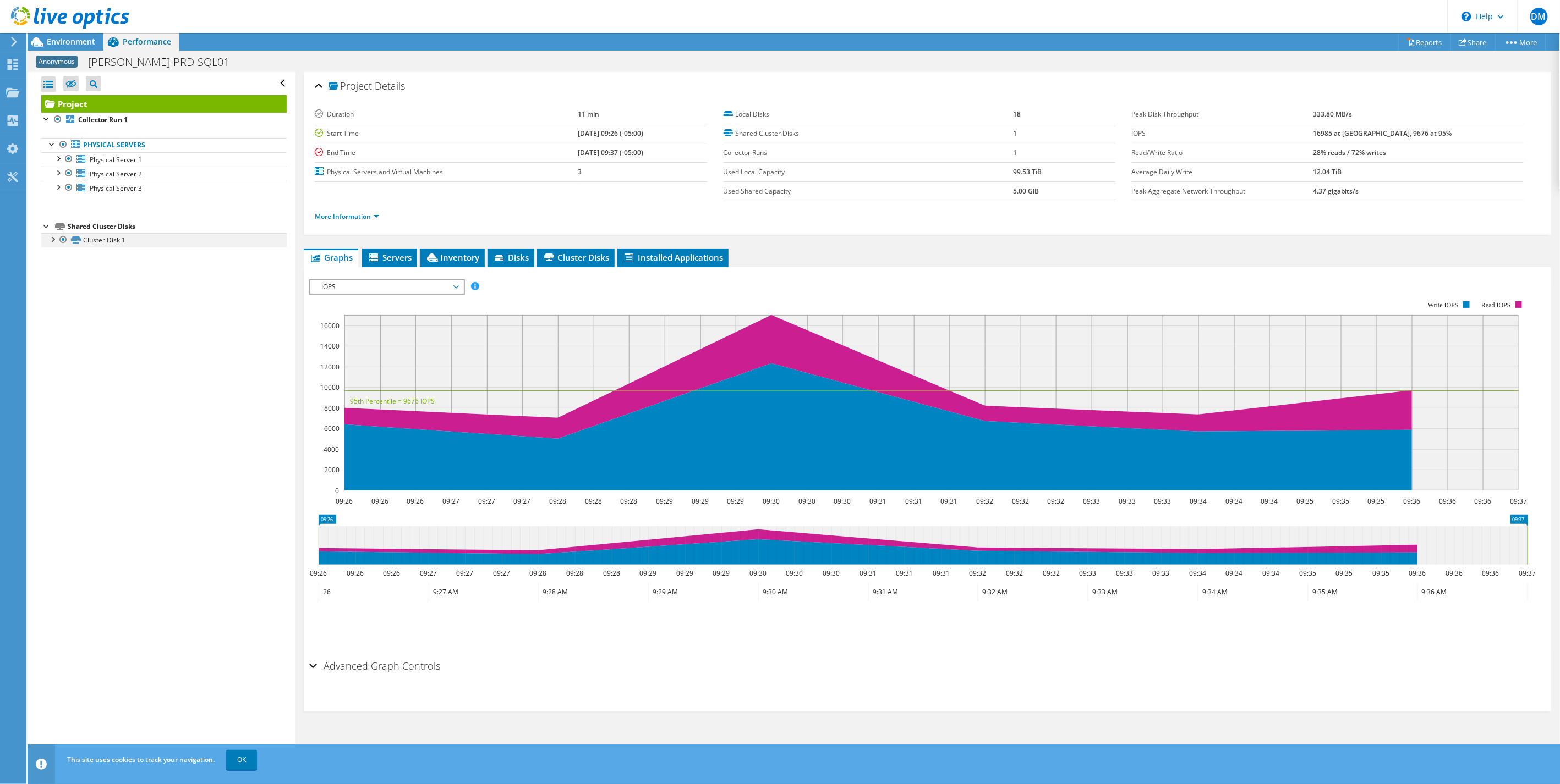
click at [51, 242] on div at bounding box center [52, 239] width 11 height 11
click at [51, 239] on div at bounding box center [52, 239] width 11 height 11
click at [10, 46] on icon at bounding box center [13, 42] width 9 height 10
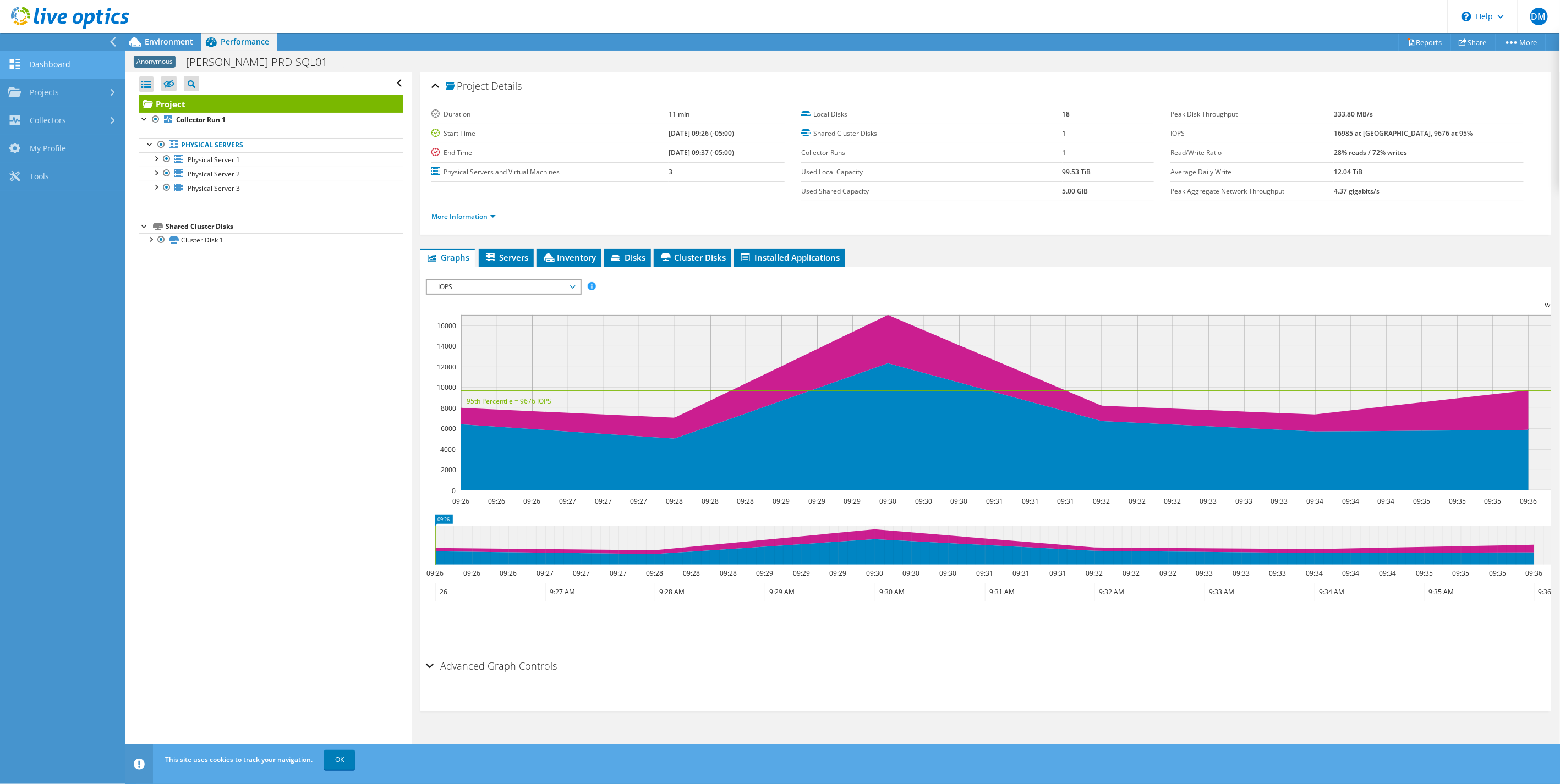
click at [43, 65] on link "Dashboard" at bounding box center [63, 65] width 126 height 28
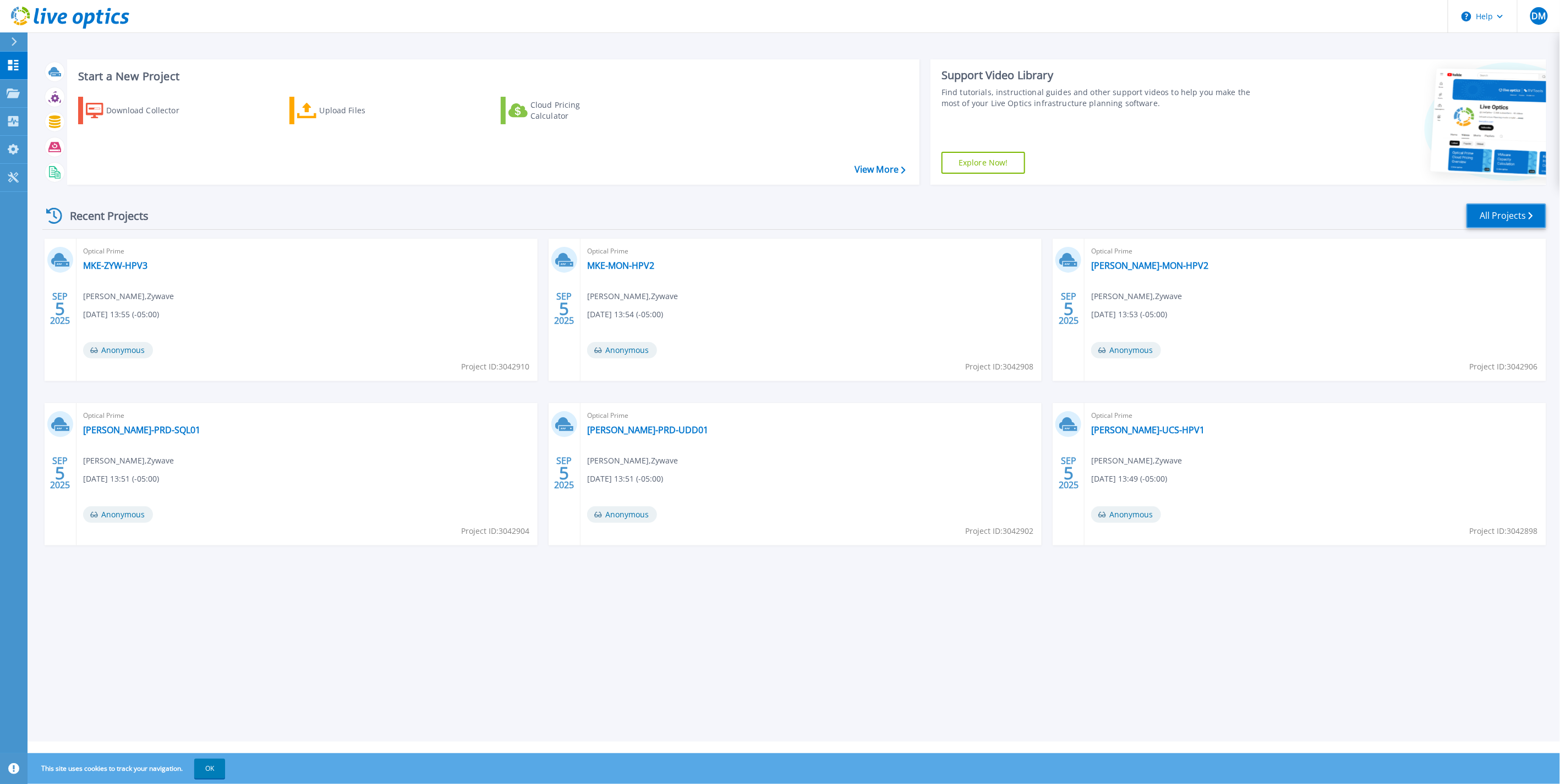
click at [1509, 211] on link "All Projects" at bounding box center [1507, 216] width 80 height 25
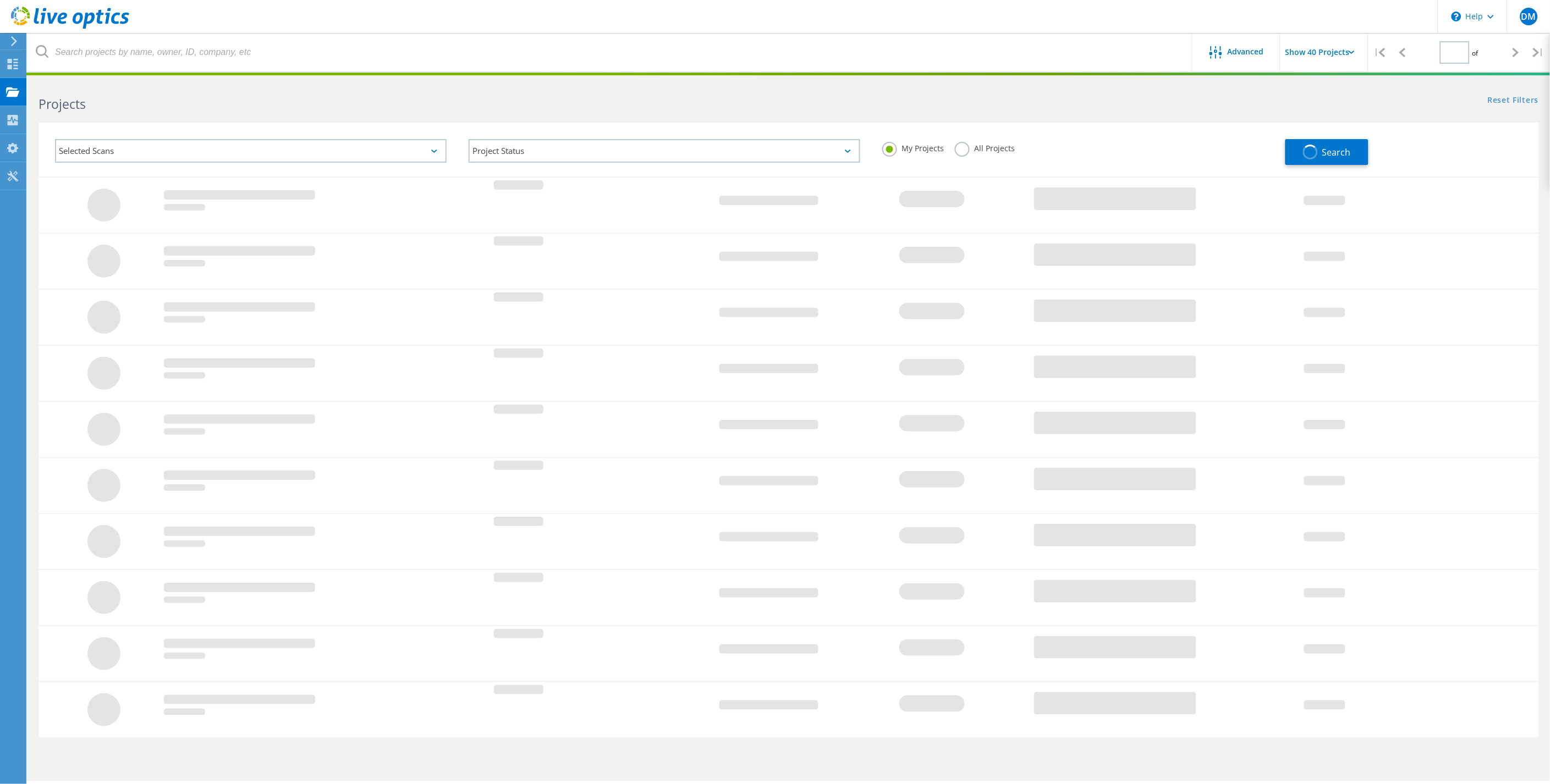
type input "1"
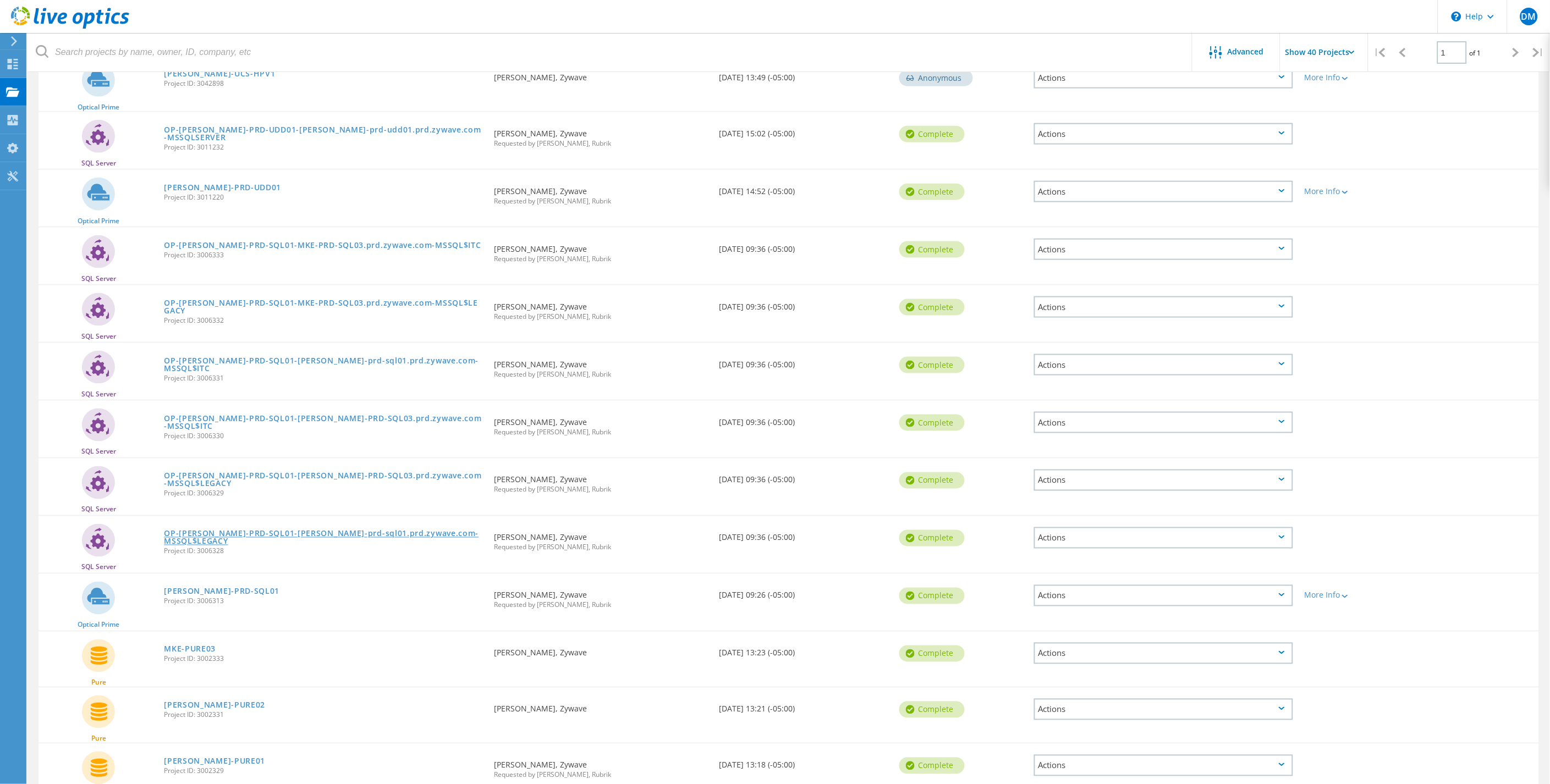
scroll to position [489, 0]
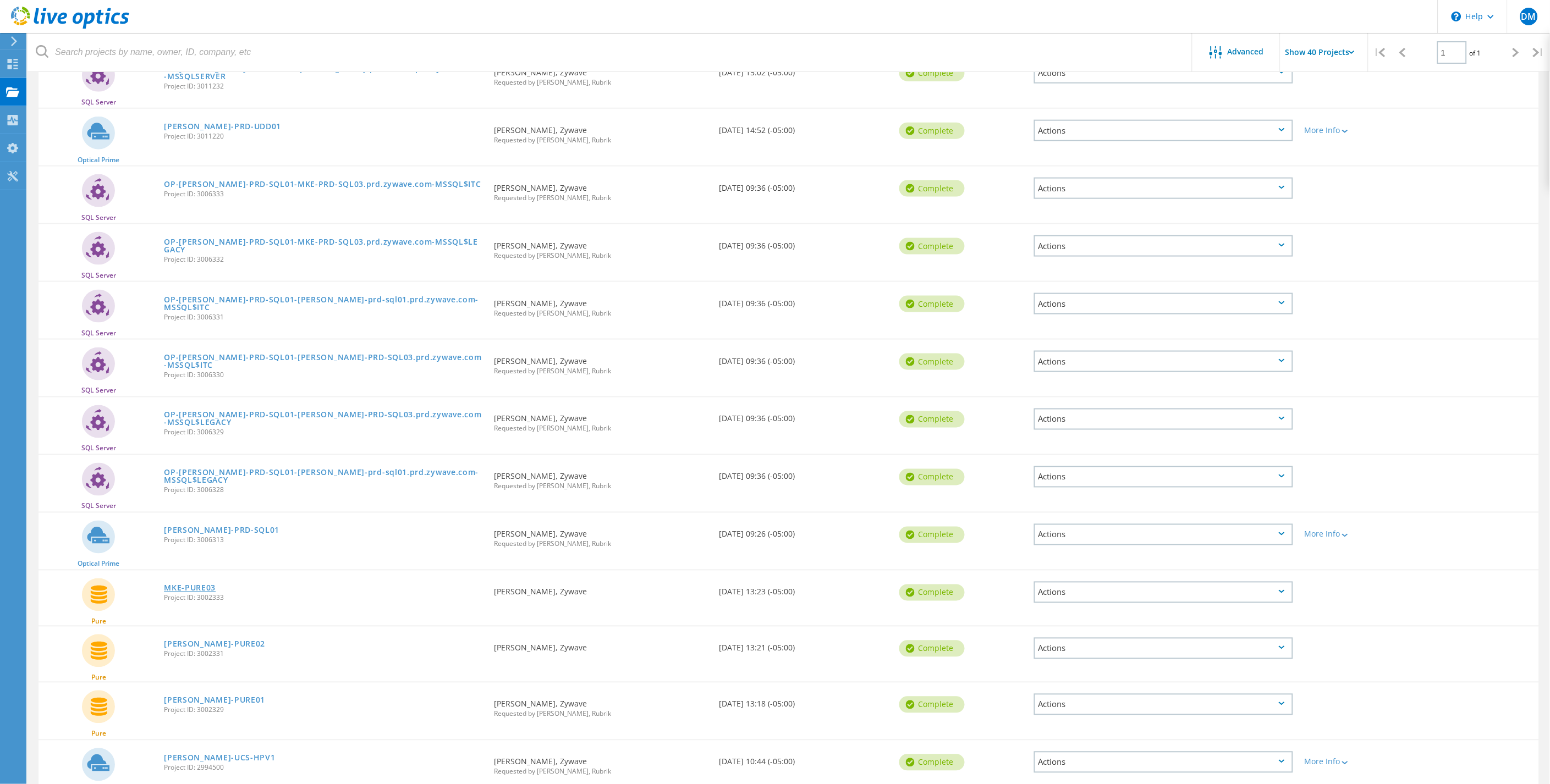
click at [189, 585] on link "MKE-PURE03" at bounding box center [190, 589] width 51 height 8
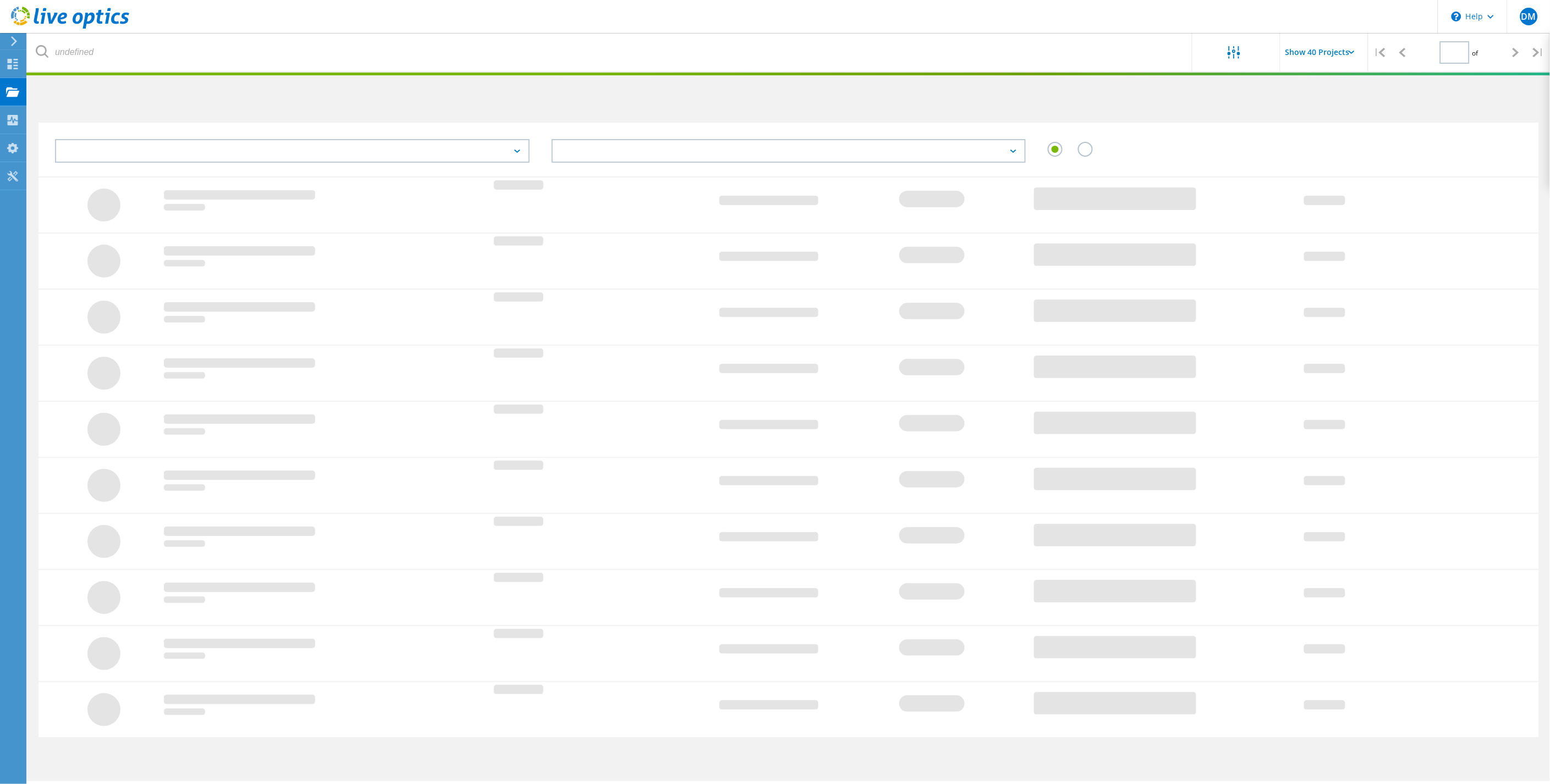
type input "1"
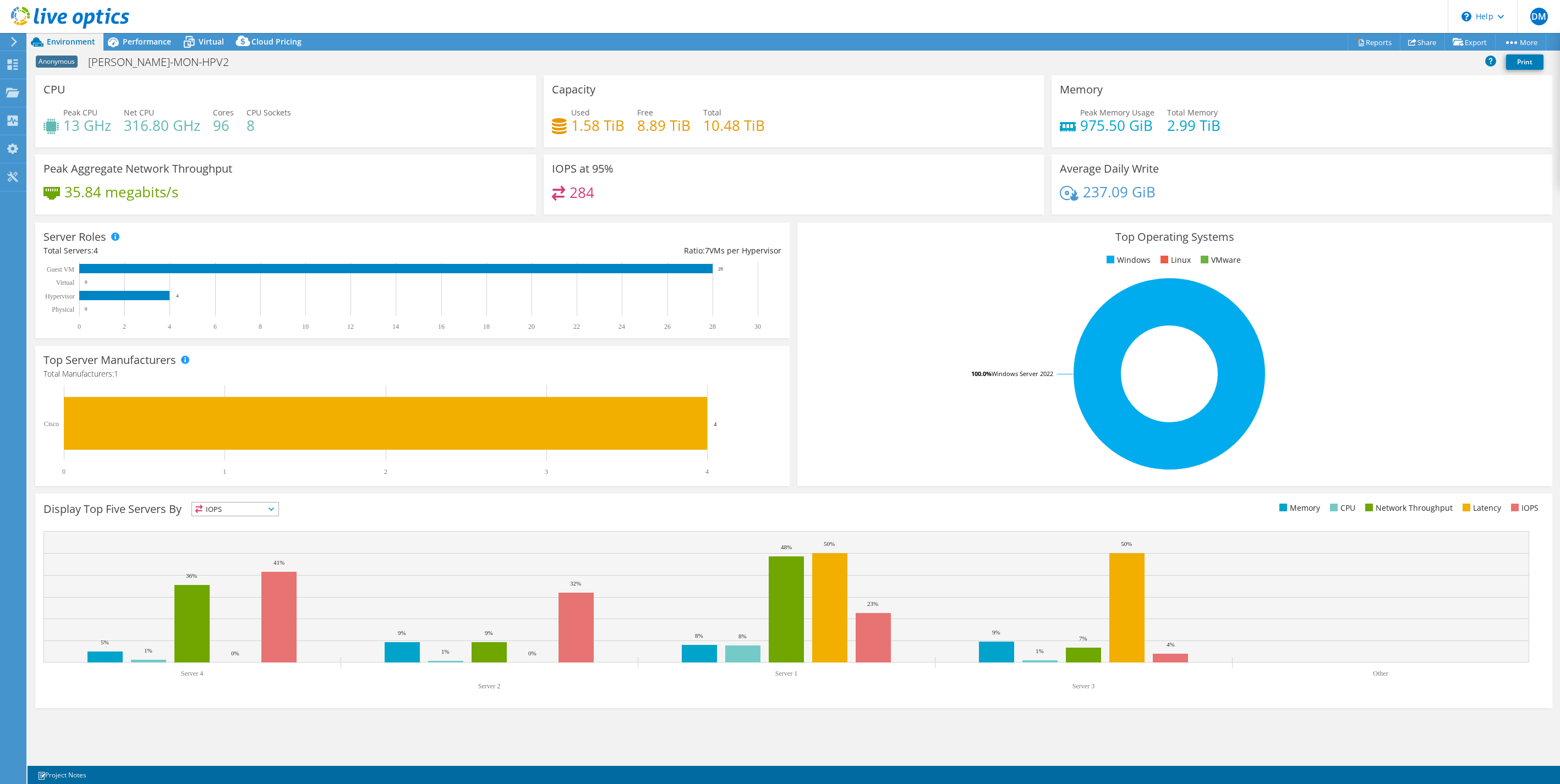
select select "USD"
